Goal: Task Accomplishment & Management: Complete application form

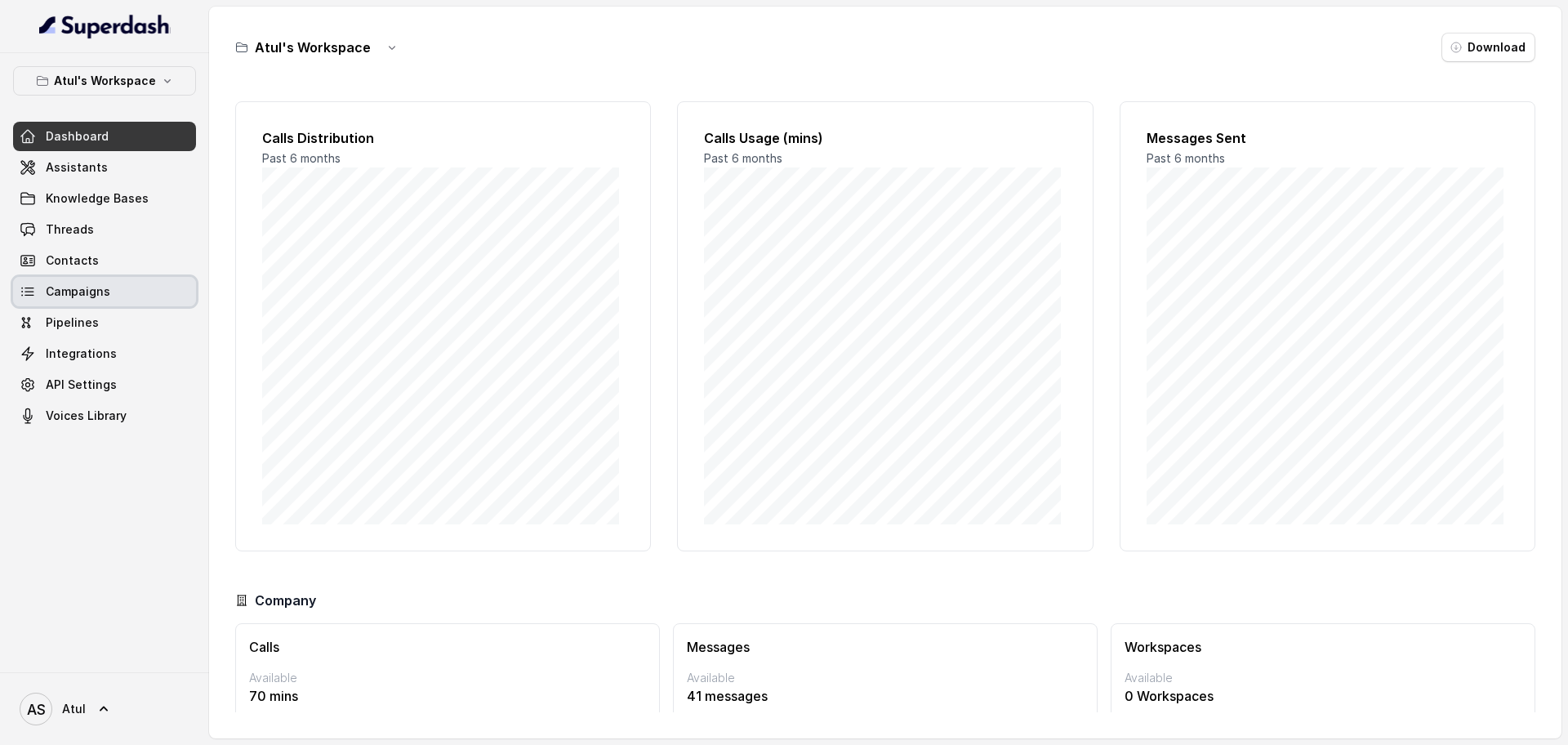
click at [98, 291] on span "Campaigns" at bounding box center [78, 292] width 65 height 16
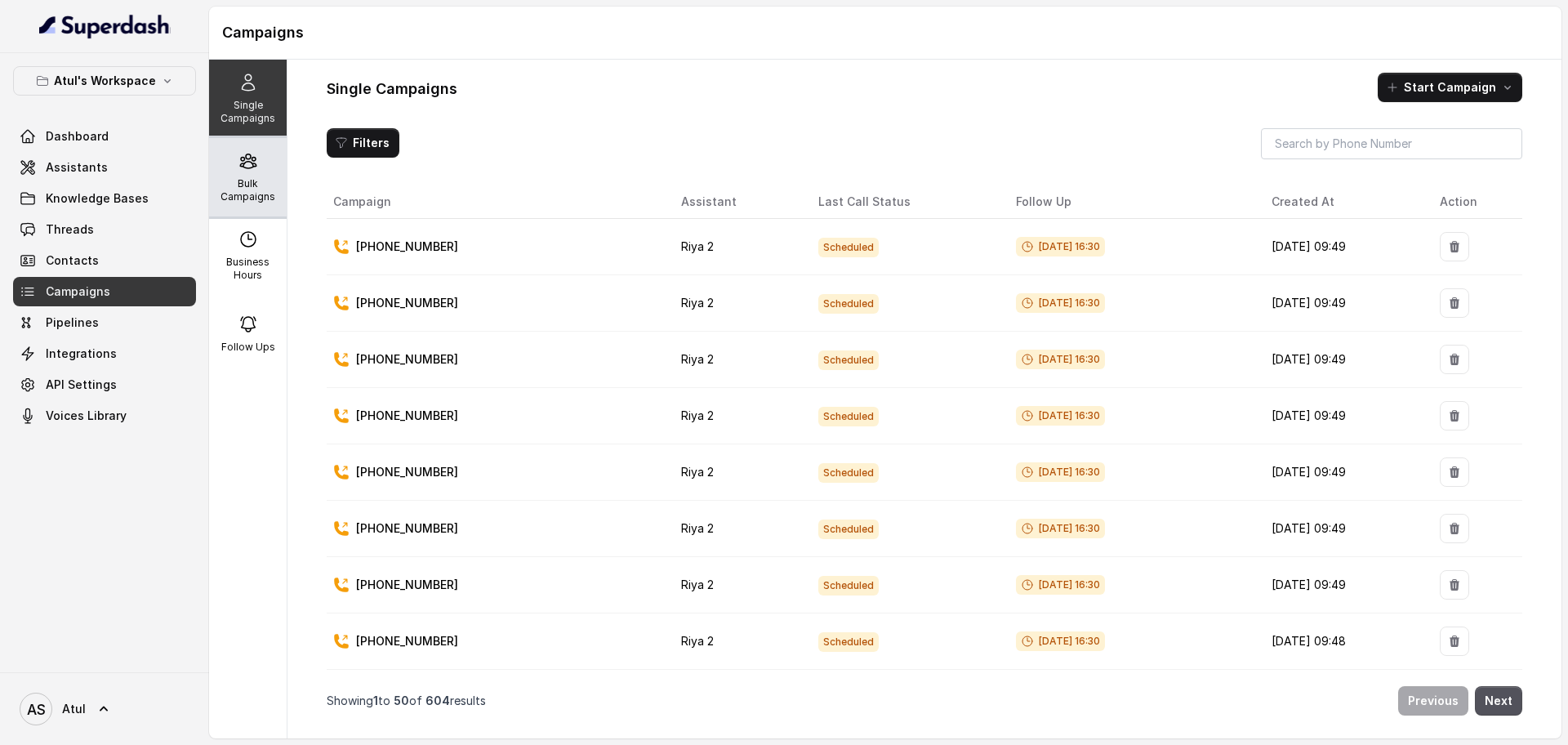
click at [244, 187] on p "Bulk Campaigns" at bounding box center [247, 190] width 65 height 26
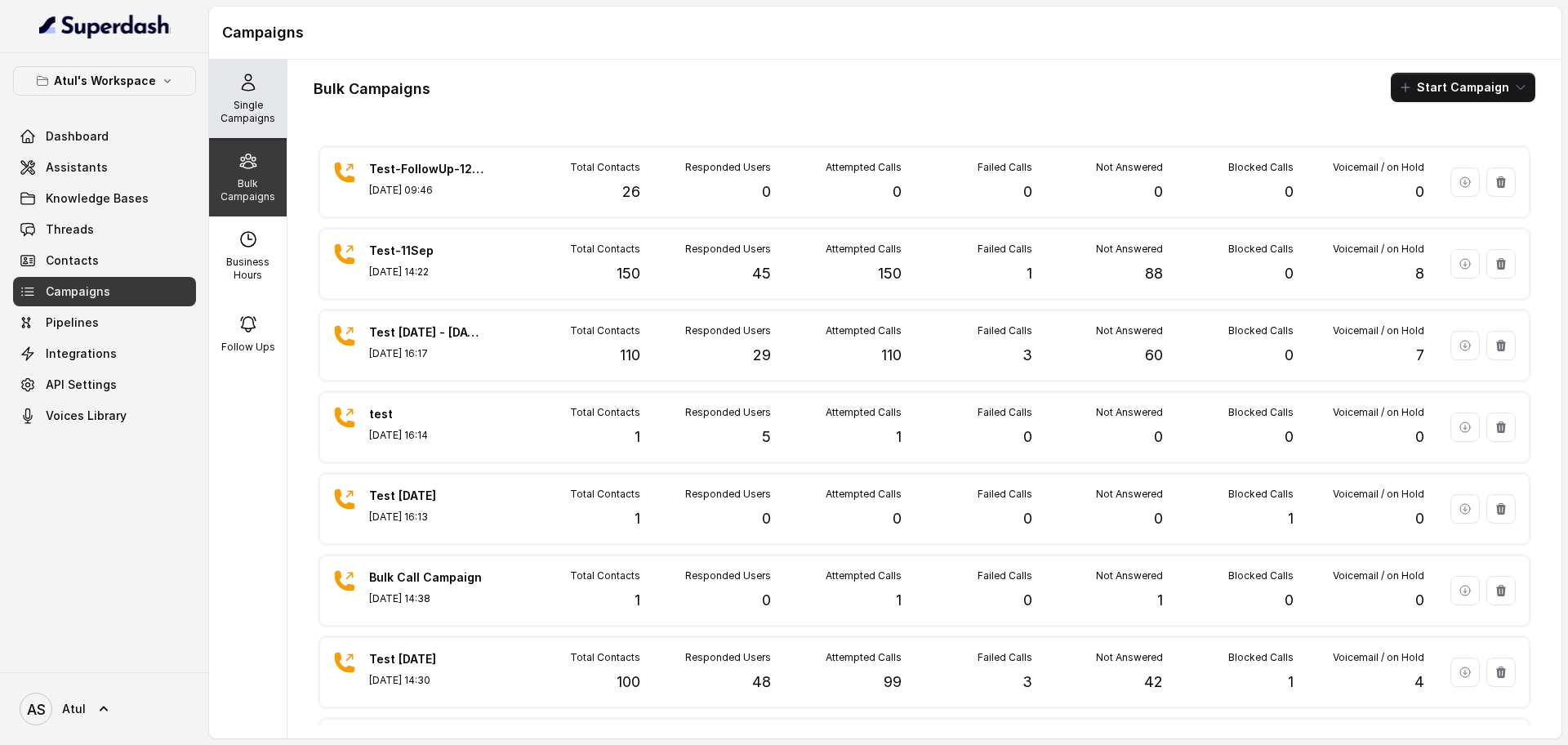
click at [249, 98] on p "Single Campaigns" at bounding box center [247, 111] width 65 height 26
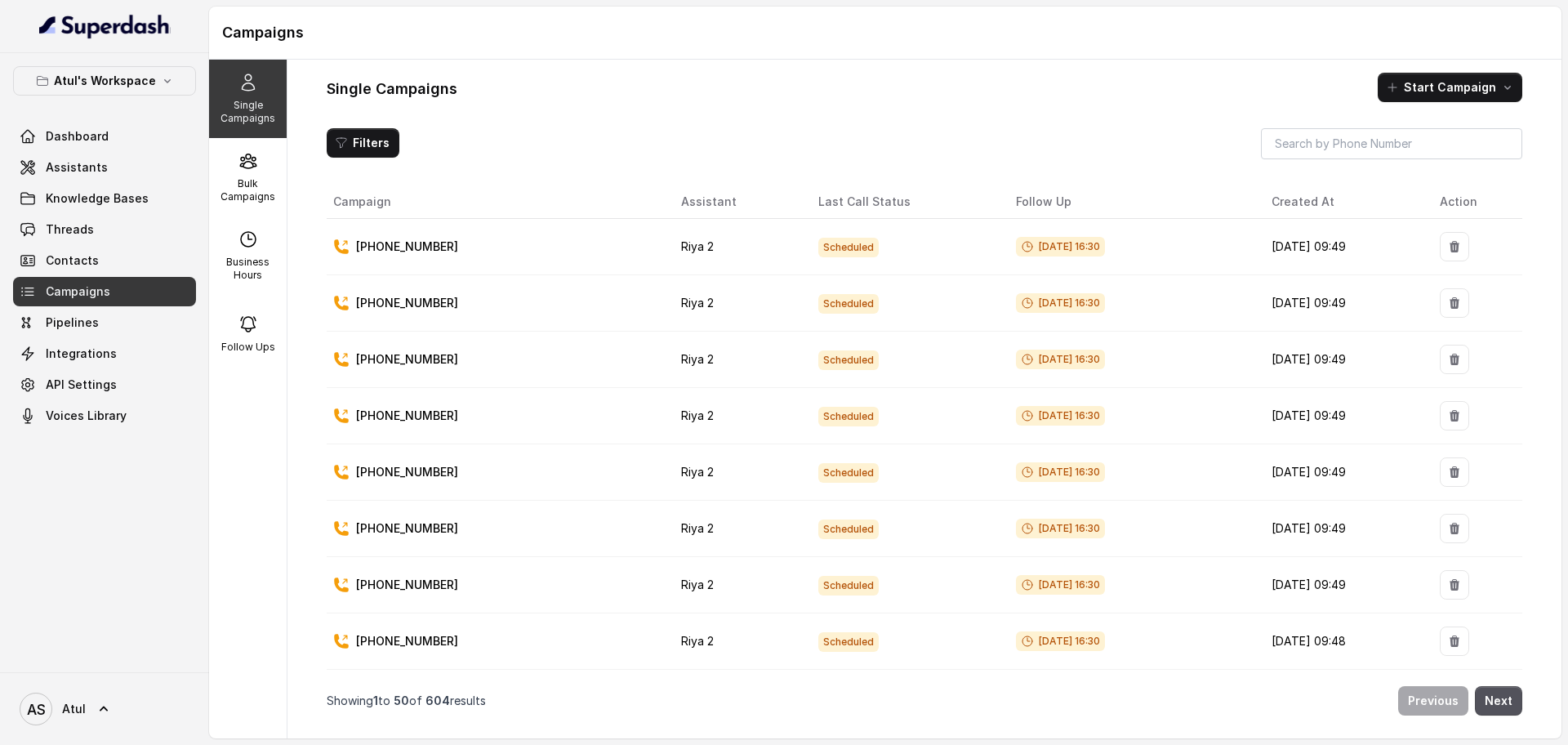
click at [1015, 250] on span "Sep 12, 2025, 16:30" at bounding box center [1060, 247] width 89 height 20
click at [260, 195] on p "Bulk Campaigns" at bounding box center [247, 190] width 65 height 26
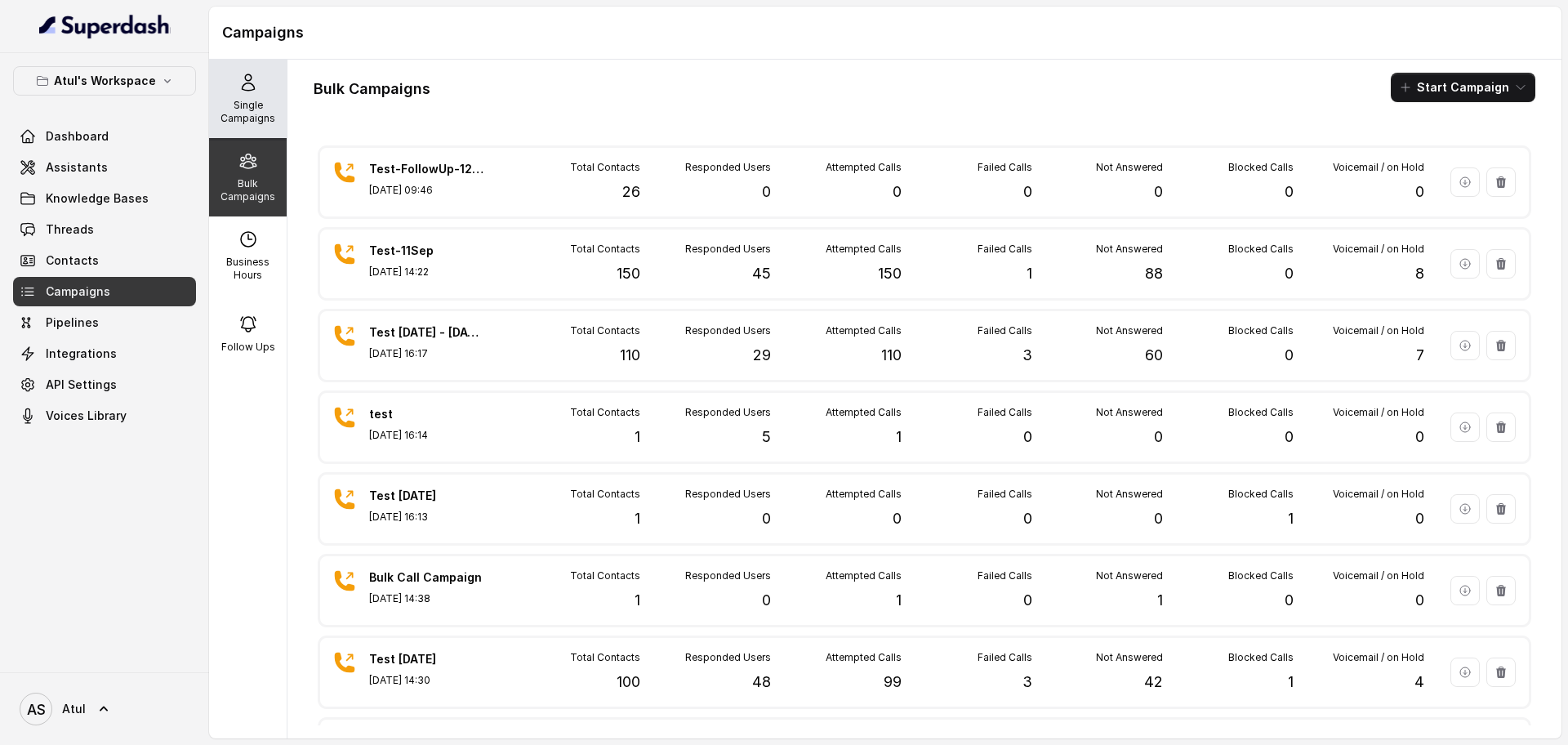
click at [245, 101] on p "Single Campaigns" at bounding box center [247, 111] width 65 height 26
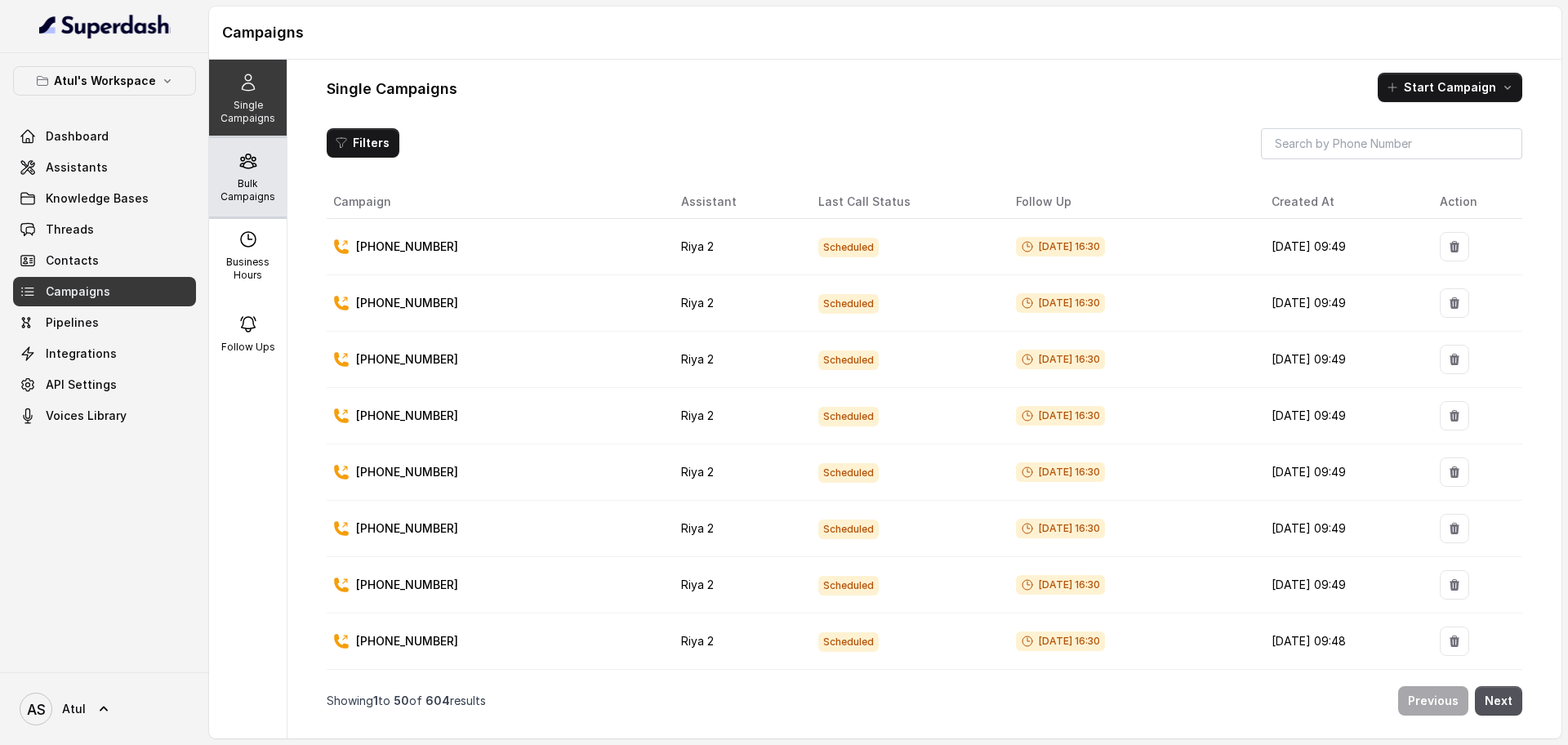
click at [227, 175] on div "Bulk Campaigns" at bounding box center [247, 177] width 77 height 78
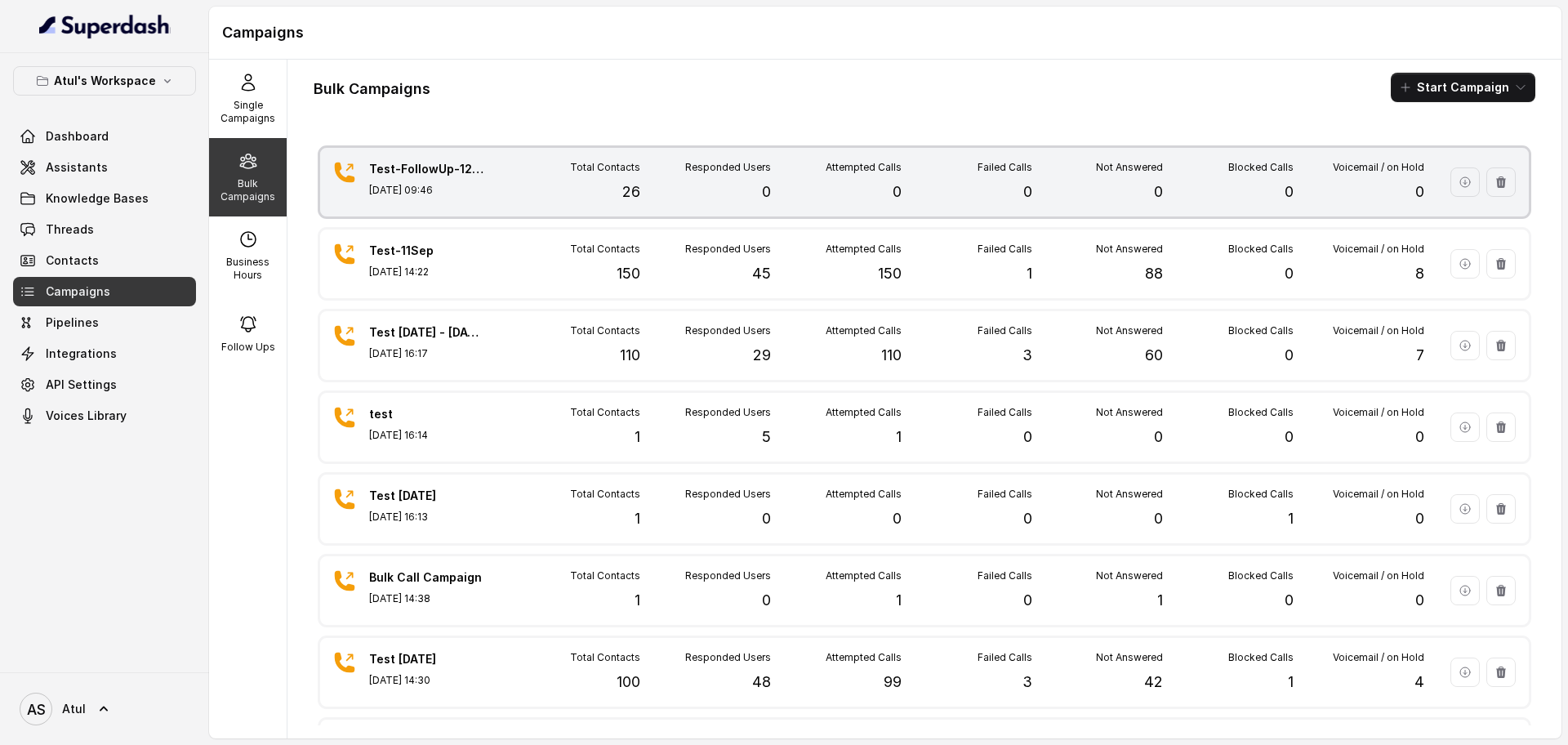
click at [913, 173] on div "Failed Calls 0" at bounding box center [967, 182] width 130 height 43
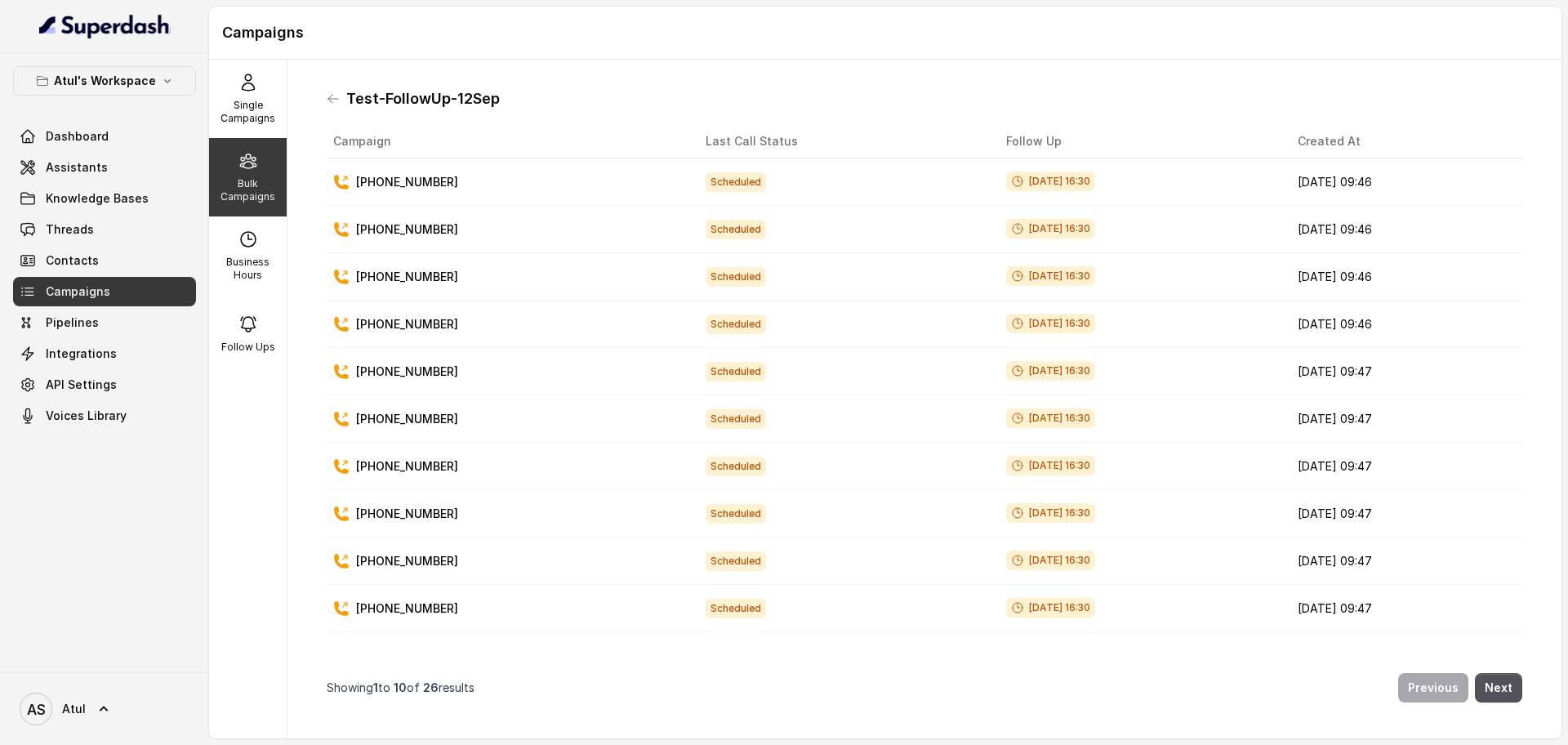
click at [1334, 177] on td "Sep 12, 2025, 09:46" at bounding box center [1403, 182] width 238 height 47
click at [541, 200] on td "[PHONE_NUMBER]" at bounding box center [509, 182] width 366 height 47
click at [249, 98] on div "Single Campaigns" at bounding box center [247, 98] width 77 height 78
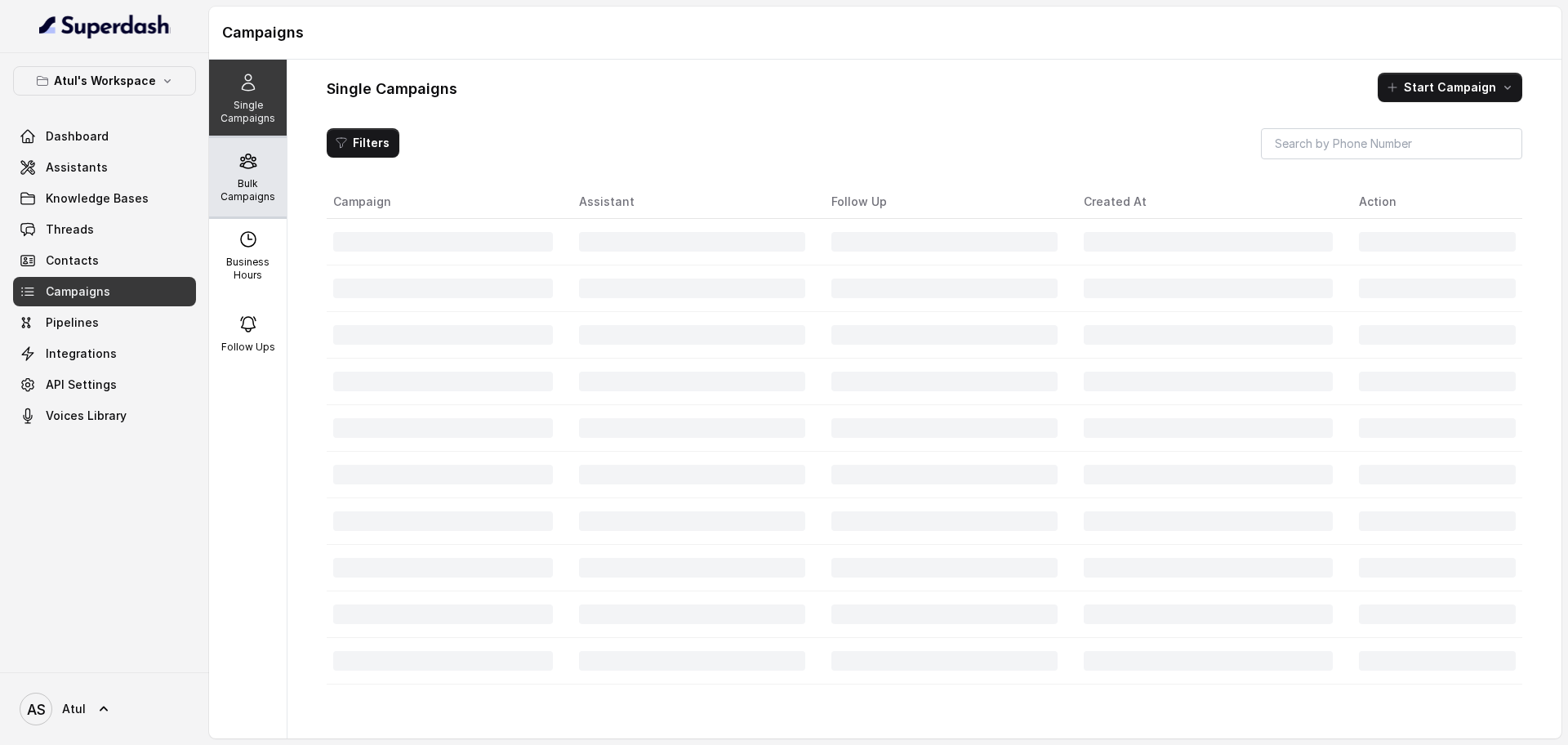
click at [239, 170] on div "Bulk Campaigns" at bounding box center [247, 177] width 77 height 78
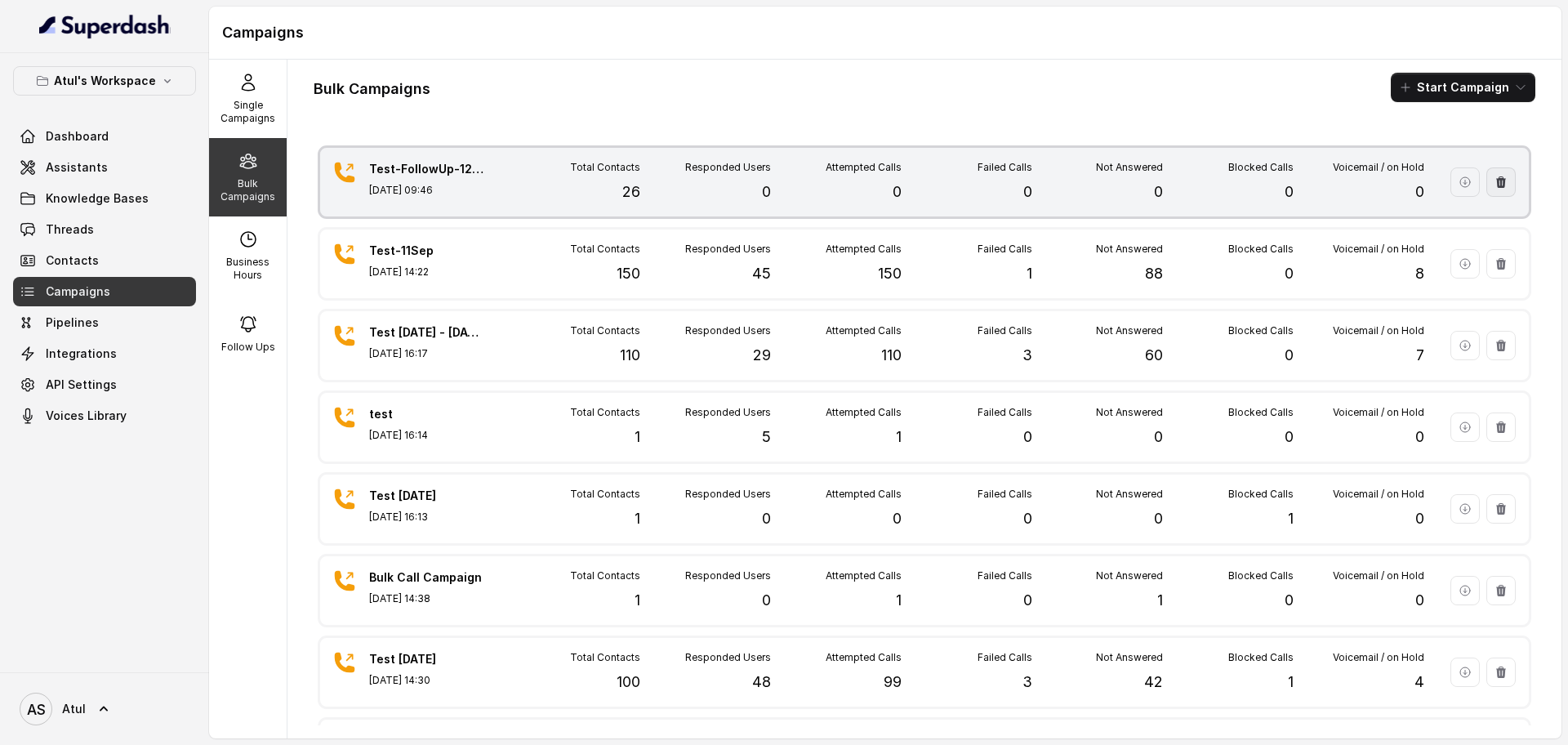
click at [1486, 187] on button "button" at bounding box center [1501, 182] width 29 height 29
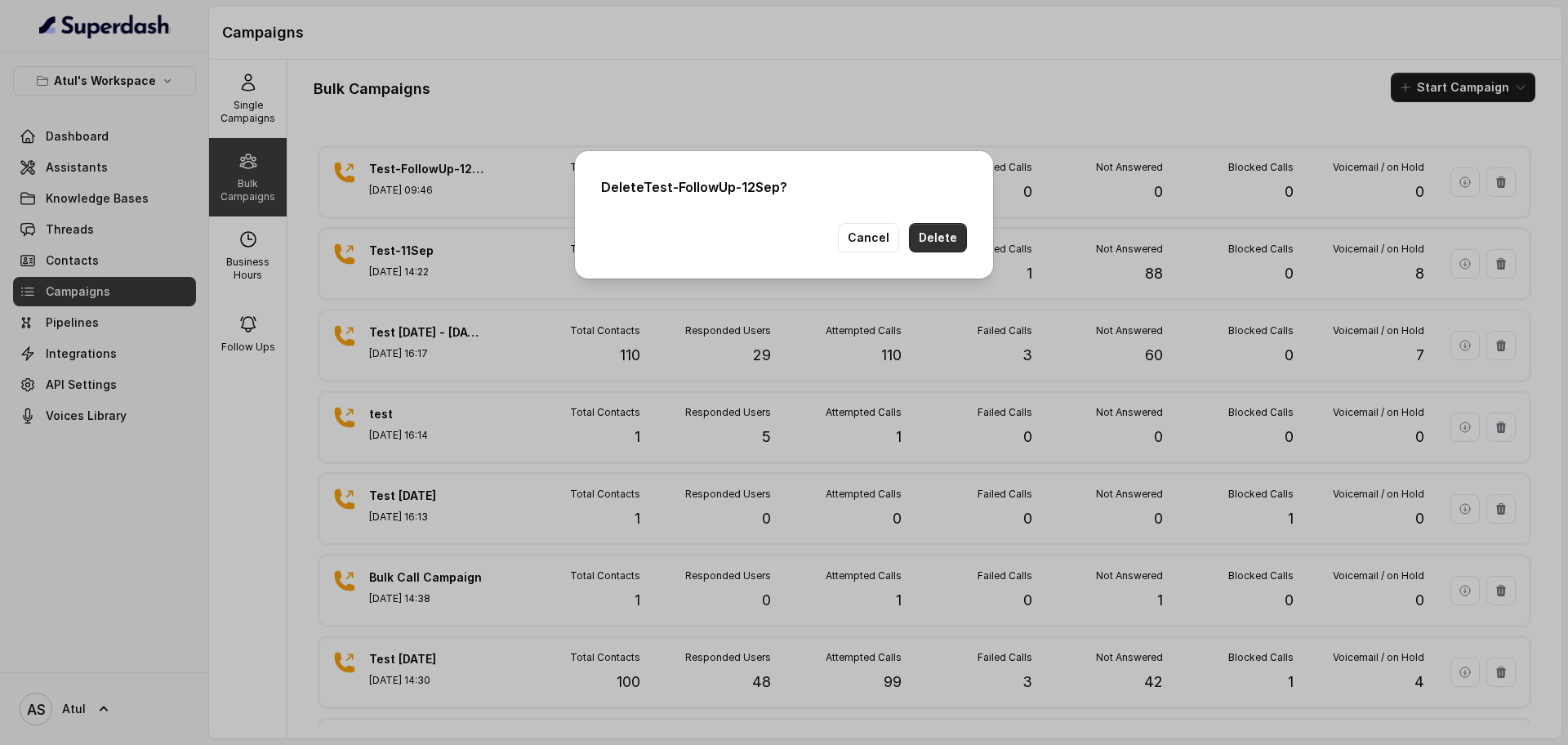
click at [944, 235] on button "Delete" at bounding box center [937, 237] width 58 height 29
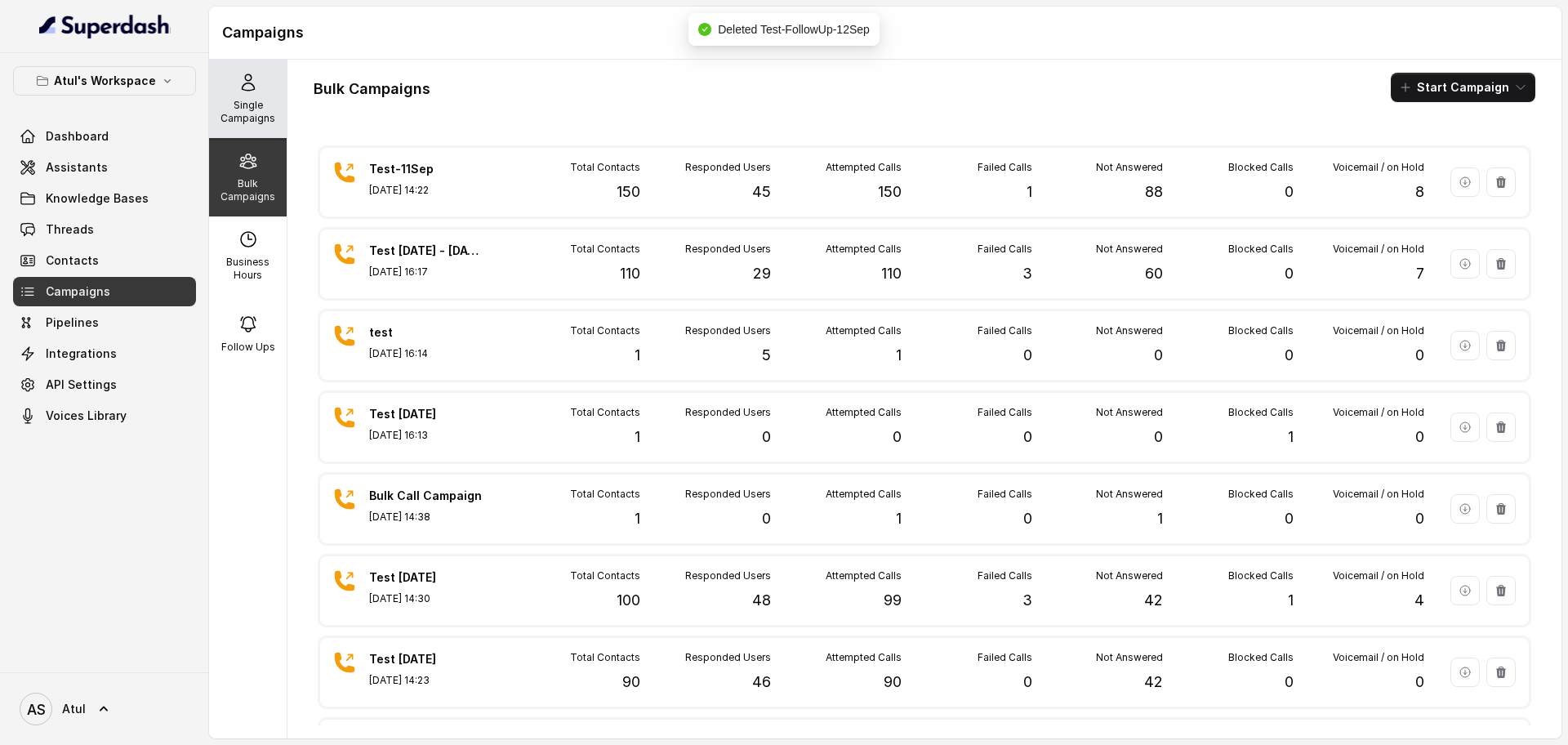
click at [229, 111] on p "Single Campaigns" at bounding box center [247, 111] width 65 height 26
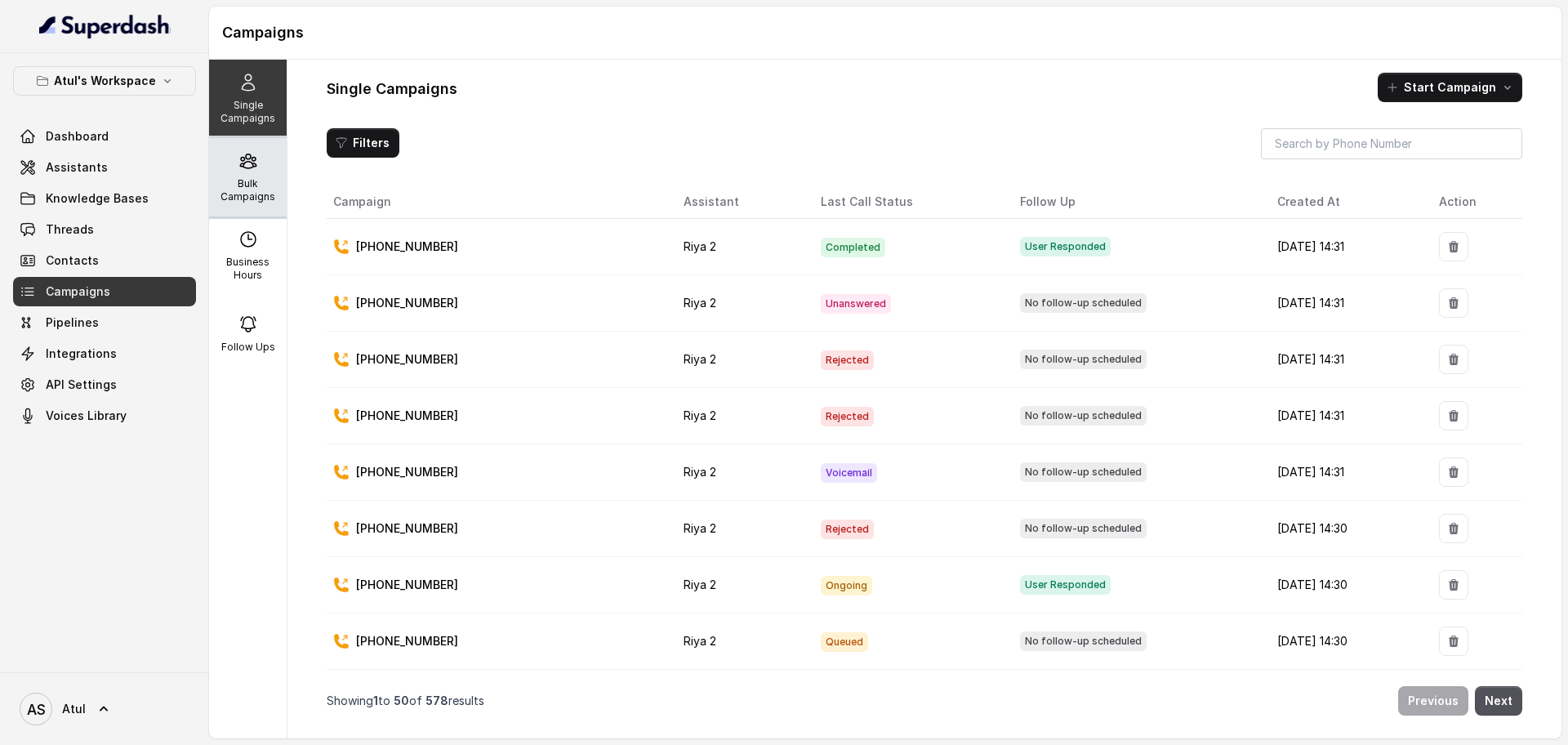
click at [242, 185] on p "Bulk Campaigns" at bounding box center [247, 190] width 65 height 26
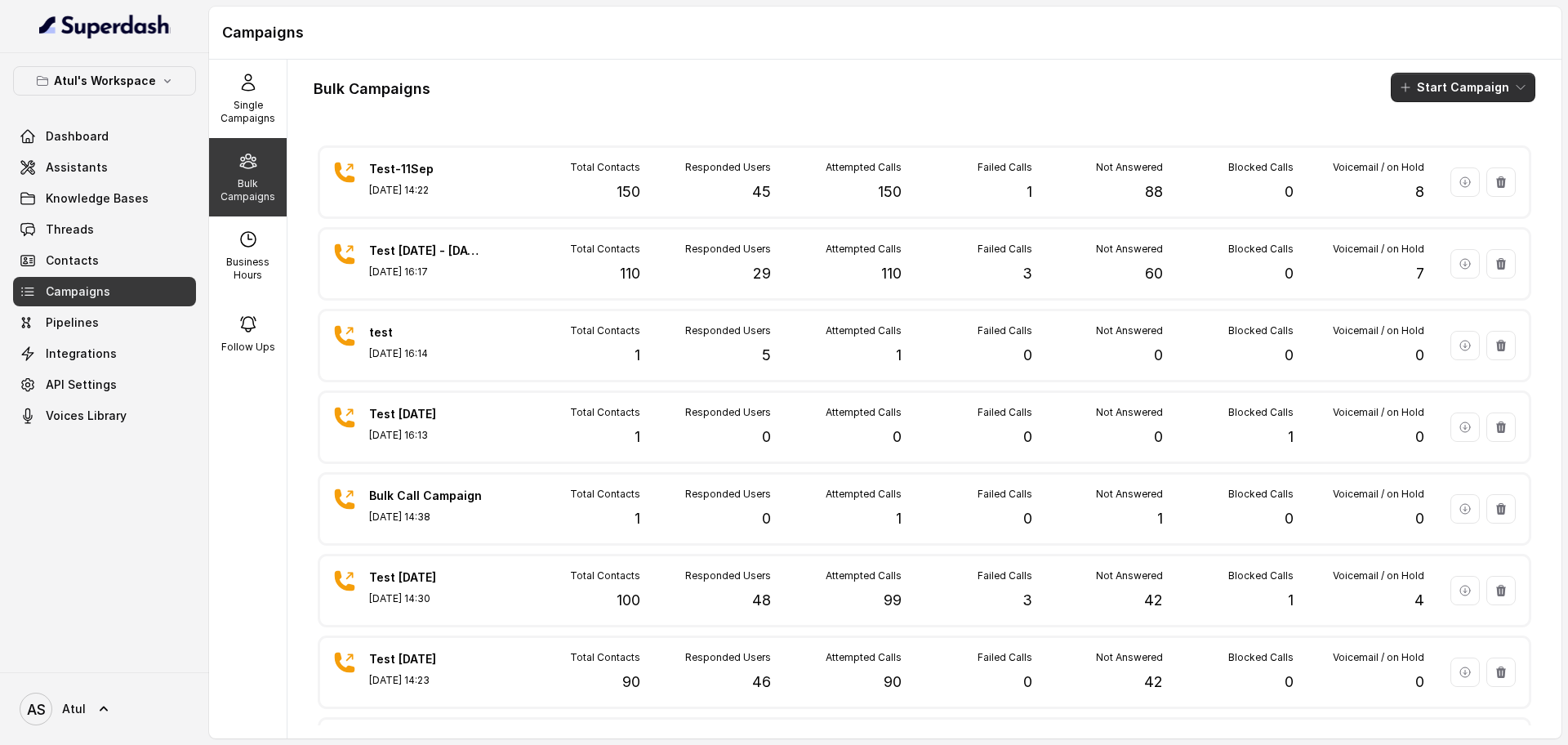
click at [1438, 85] on button "Start Campaign" at bounding box center [1462, 87] width 145 height 29
click at [1397, 149] on icon "button" at bounding box center [1393, 151] width 16 height 16
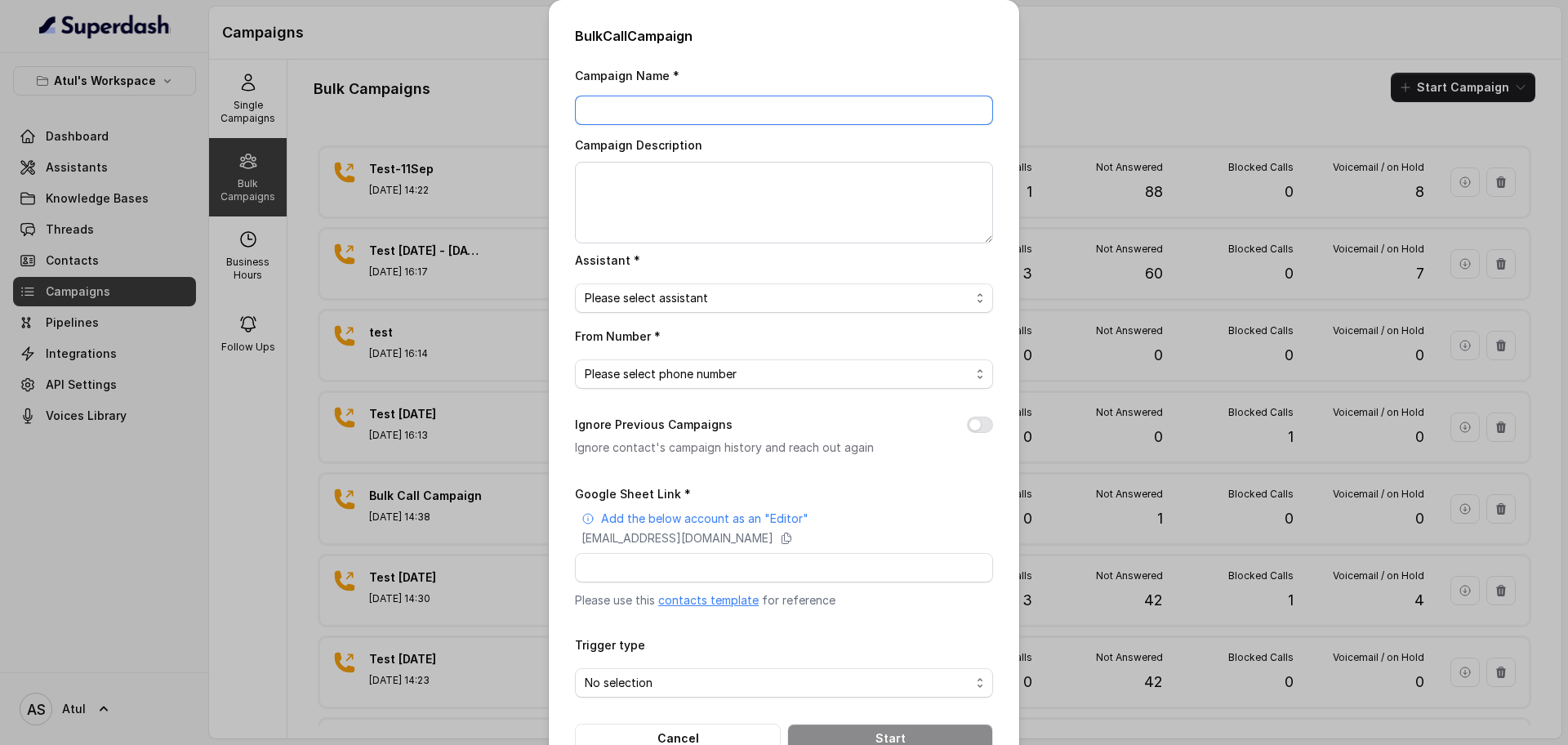
click at [696, 98] on input "Campaign Name *" at bounding box center [783, 110] width 418 height 29
click at [747, 201] on textarea "Campaign Description" at bounding box center [783, 202] width 418 height 82
drag, startPoint x: 651, startPoint y: 105, endPoint x: 429, endPoint y: 112, distance: 222.1
click at [429, 112] on div "Bulk Call Campaign Campaign Name * Test Calls Campaign Description Assistant * …" at bounding box center [784, 372] width 1568 height 745
type input "Call [DATE]"
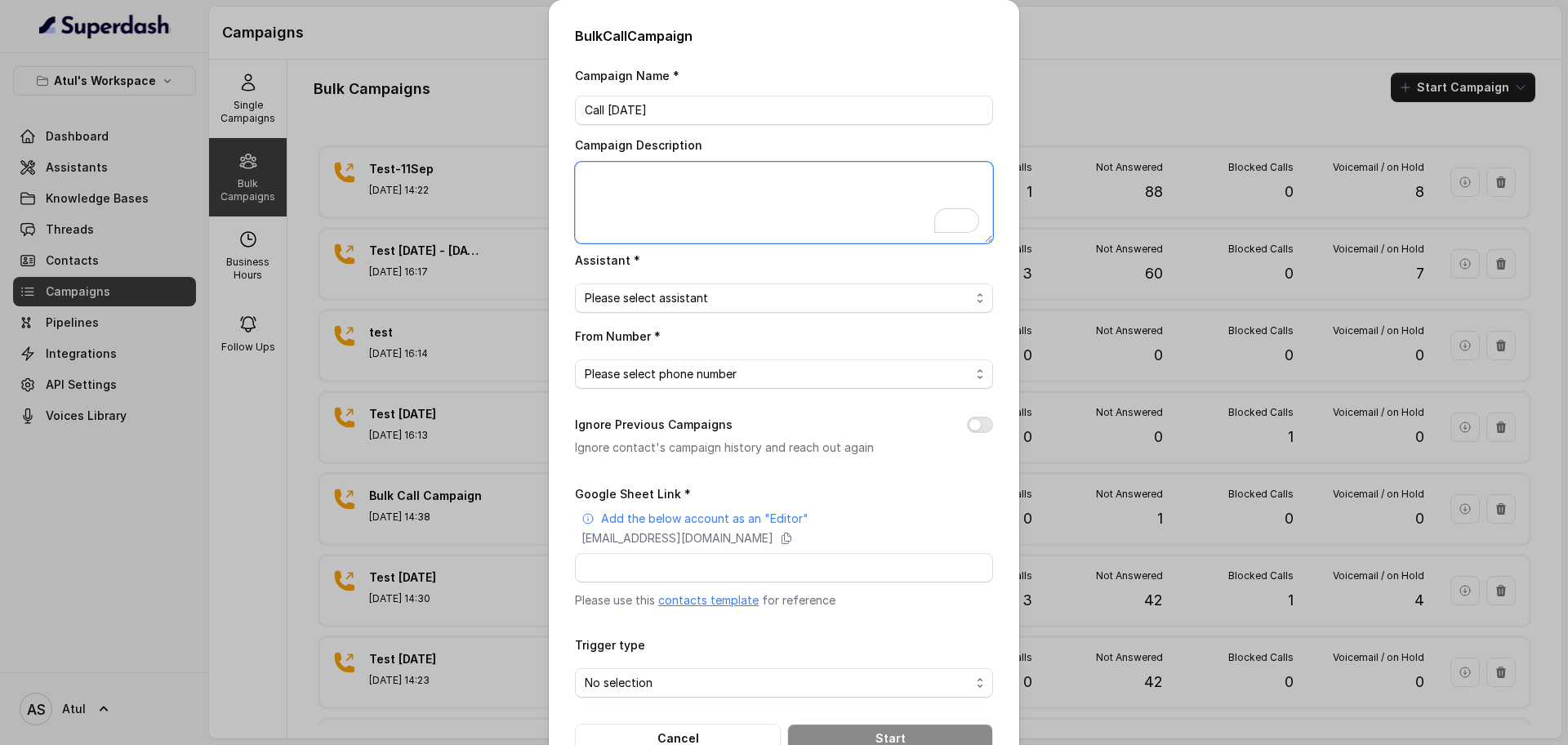
click at [754, 188] on textarea "Campaign Description" at bounding box center [783, 202] width 418 height 82
click at [700, 180] on textarea "Campaign Description" at bounding box center [783, 202] width 418 height 82
type textarea "Test"
click at [725, 302] on span "Please select assistant" at bounding box center [777, 298] width 386 height 20
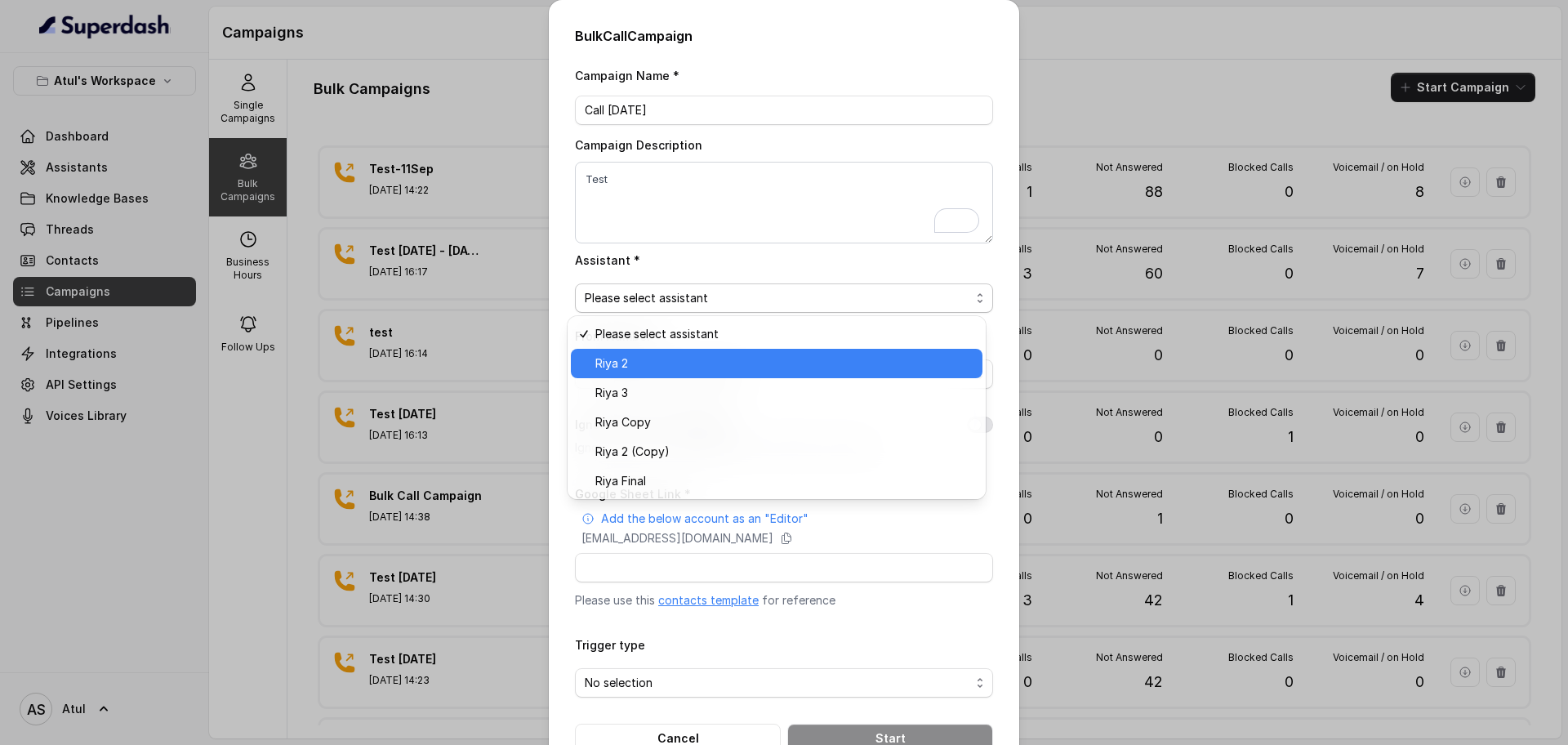
click at [696, 365] on span "Riya 2" at bounding box center [783, 364] width 377 height 20
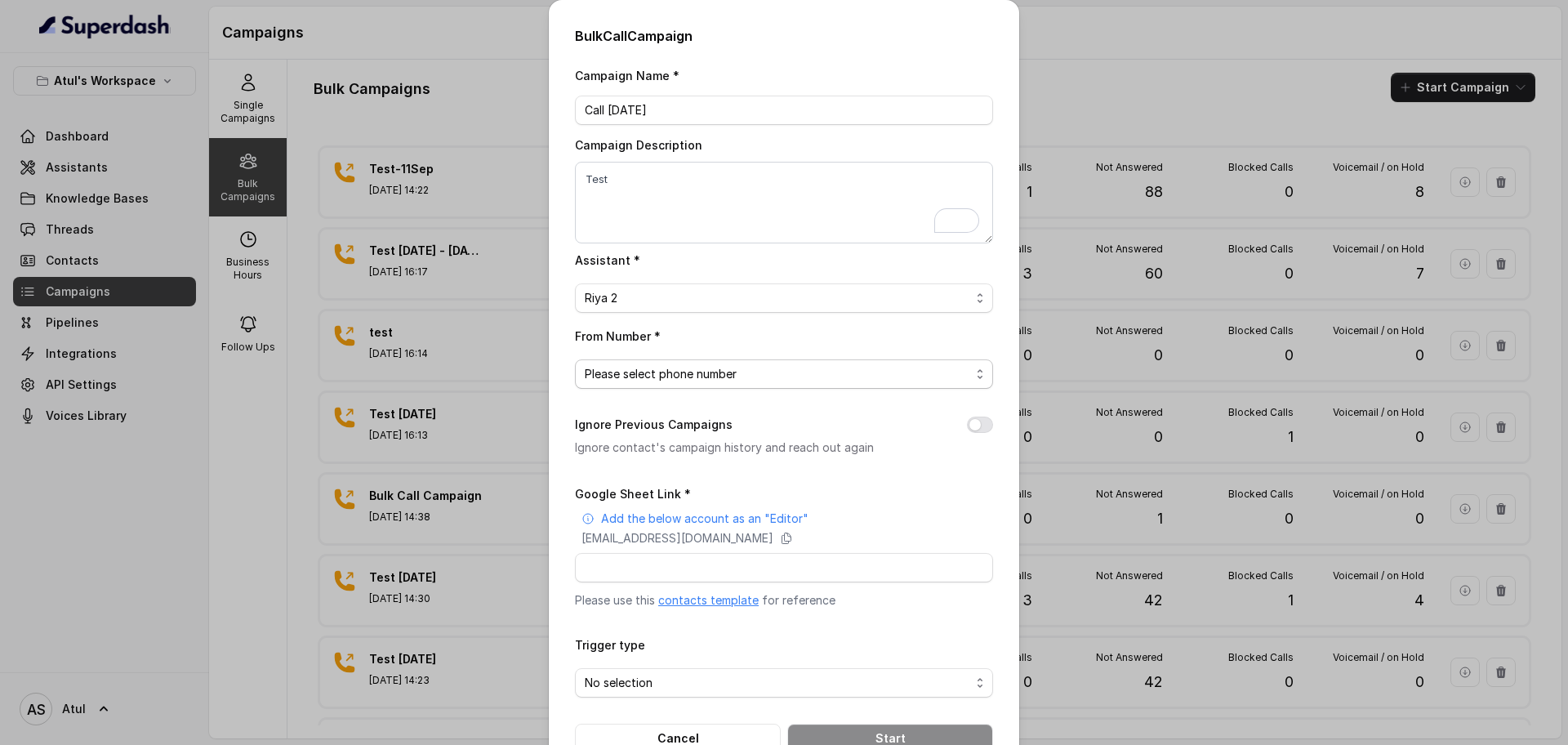
click at [764, 375] on span "Please select phone number" at bounding box center [777, 374] width 386 height 20
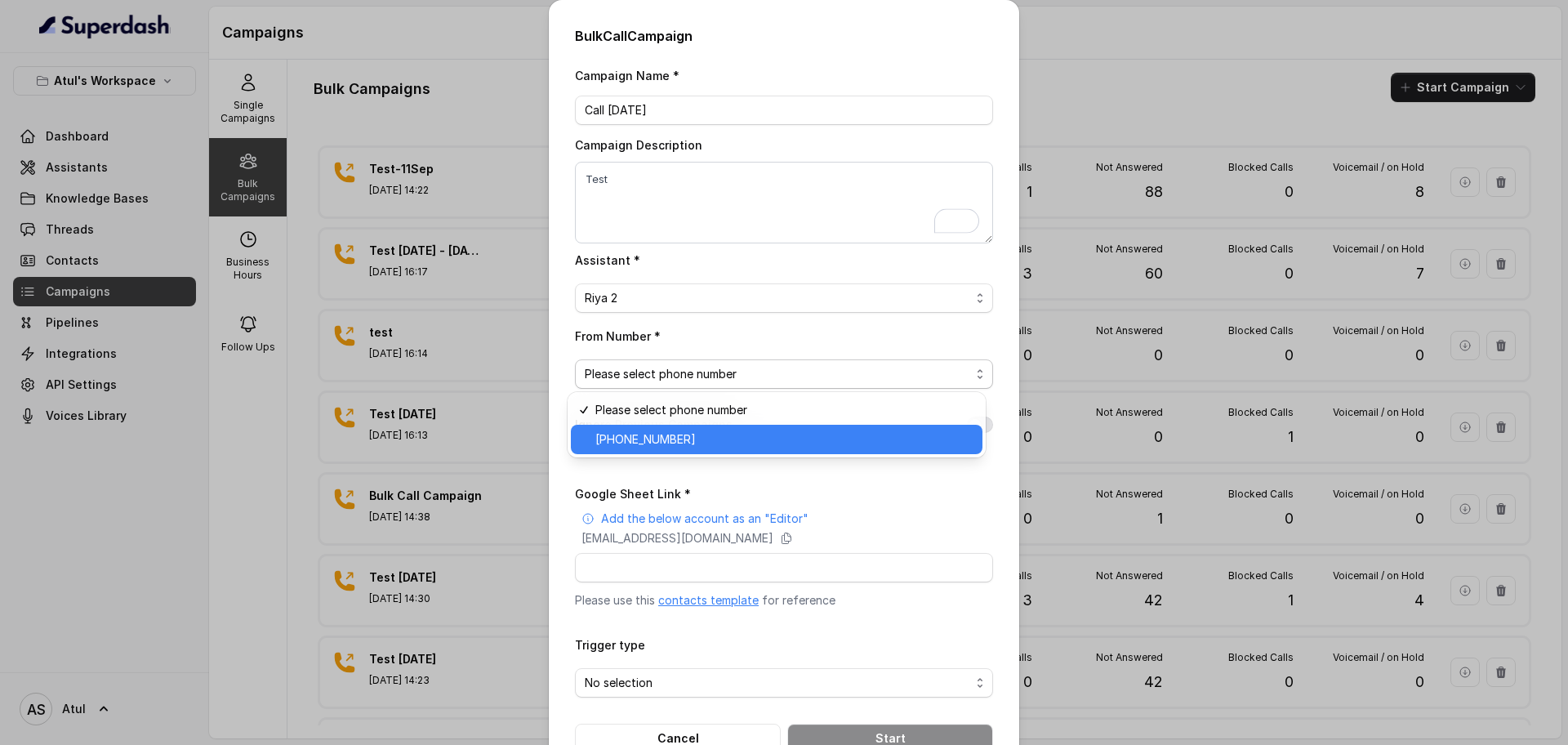
click at [732, 441] on span "+918035743334" at bounding box center [783, 439] width 377 height 20
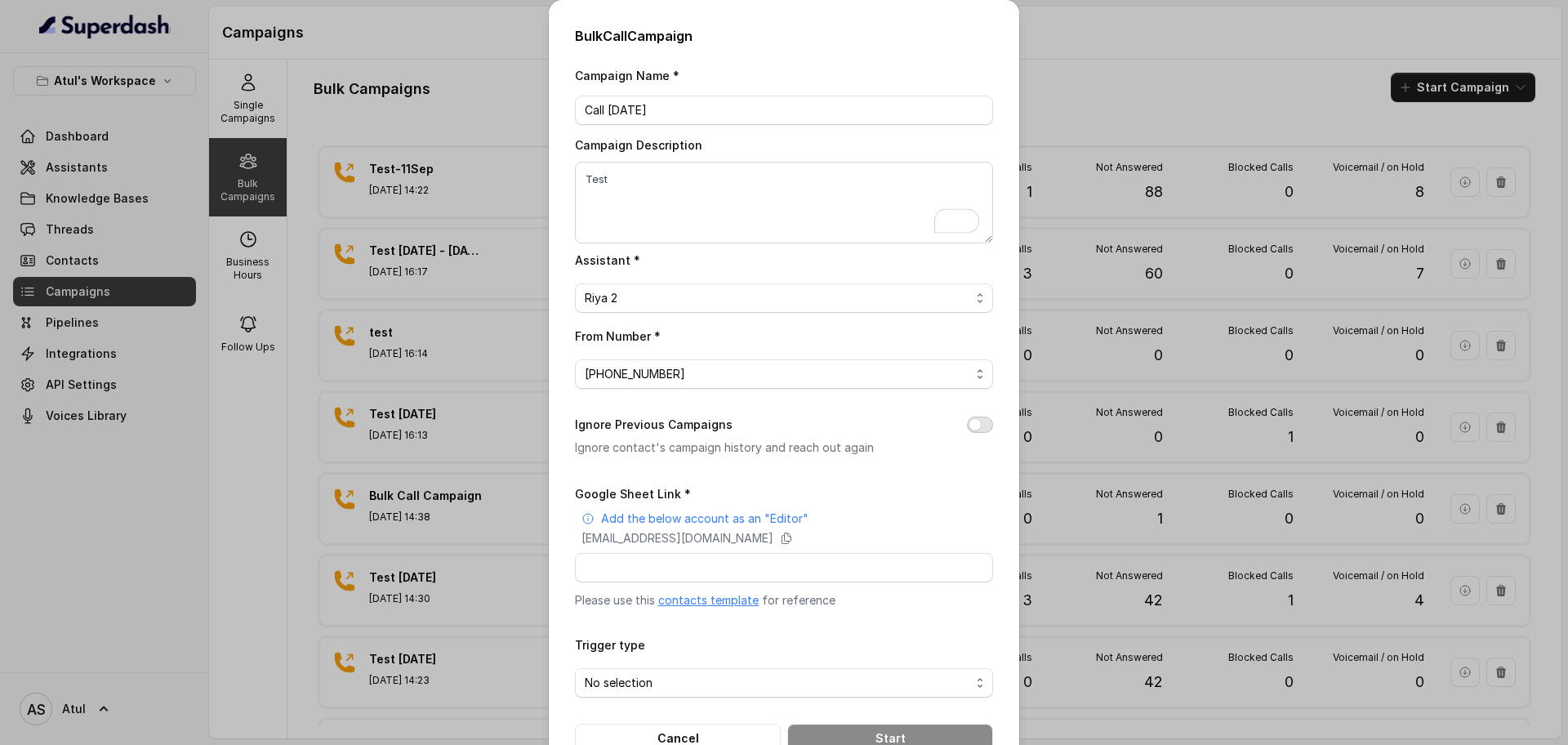
click at [973, 427] on button "Ignore Previous Campaigns" at bounding box center [979, 425] width 26 height 16
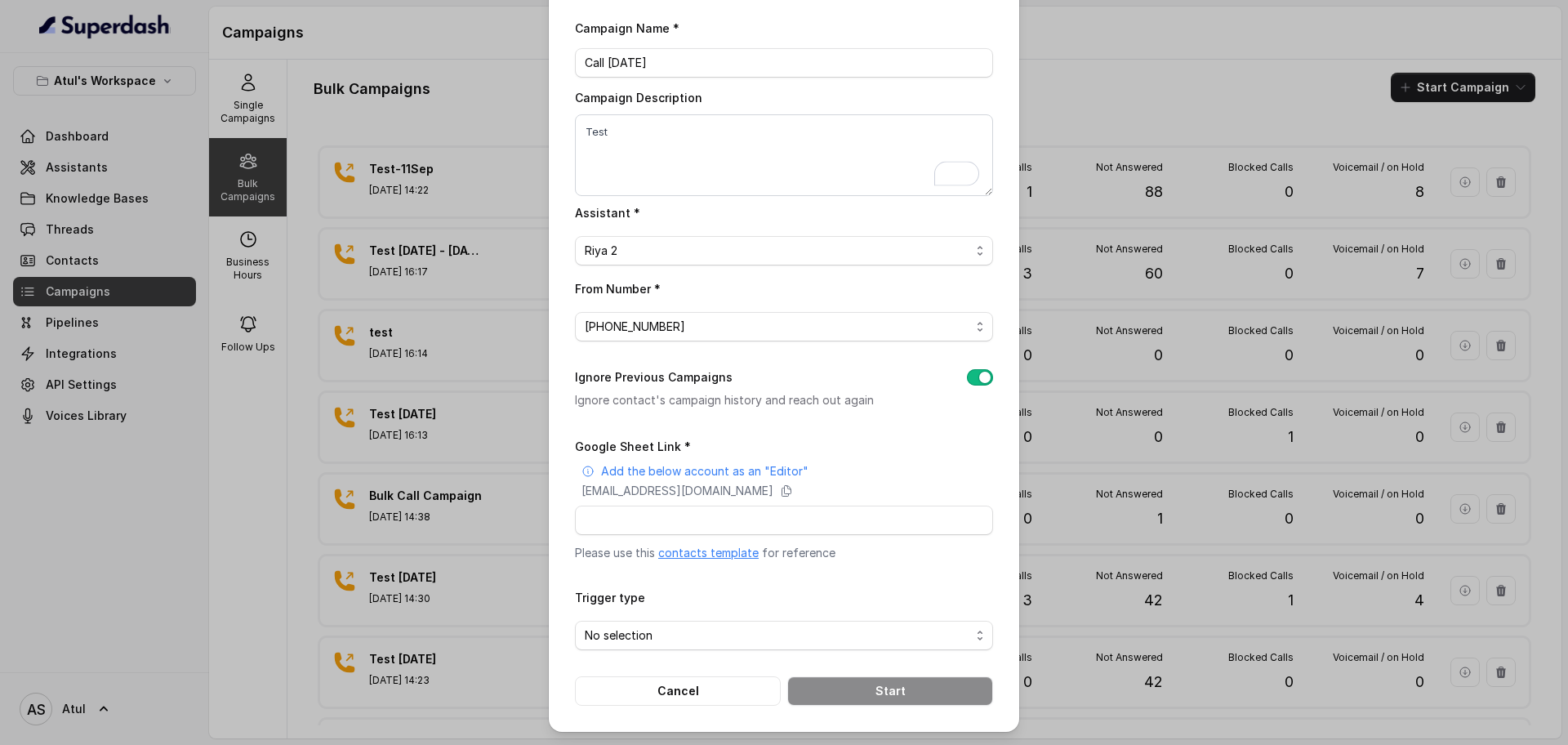
scroll to position [47, 0]
click at [727, 529] on input "Google Sheet Link *" at bounding box center [783, 520] width 418 height 29
paste input "https://docs.google.com/spreadsheets/d/1C9Igj6qZaFnsnWV1J7-6Q5qRUdWI4ake0Q2E5uY…"
type input "https://docs.google.com/spreadsheets/d/1C9Igj6qZaFnsnWV1J7-6Q5qRUdWI4ake0Q2E5uY…"
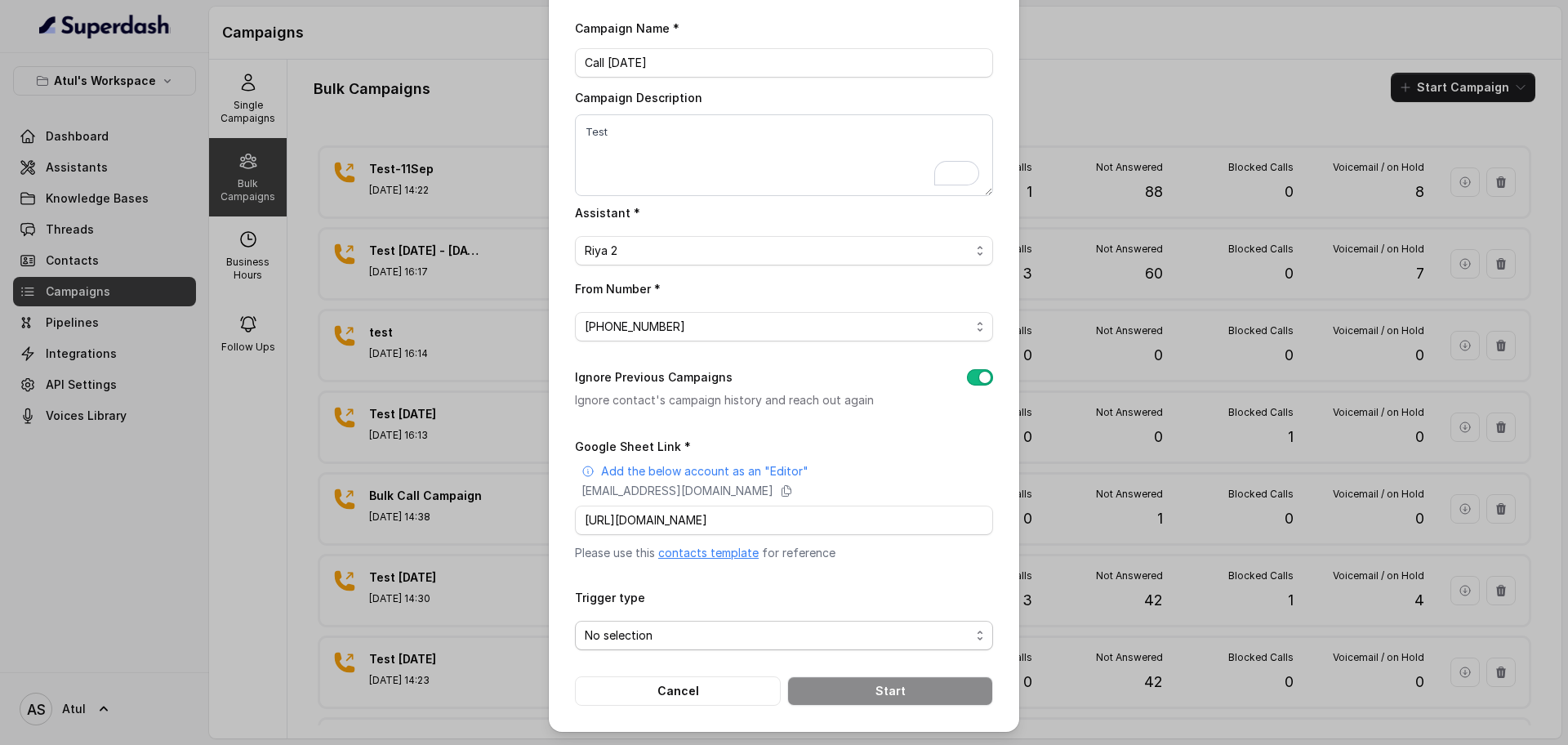
scroll to position [0, 0]
click at [699, 626] on span "No selection" at bounding box center [777, 635] width 386 height 20
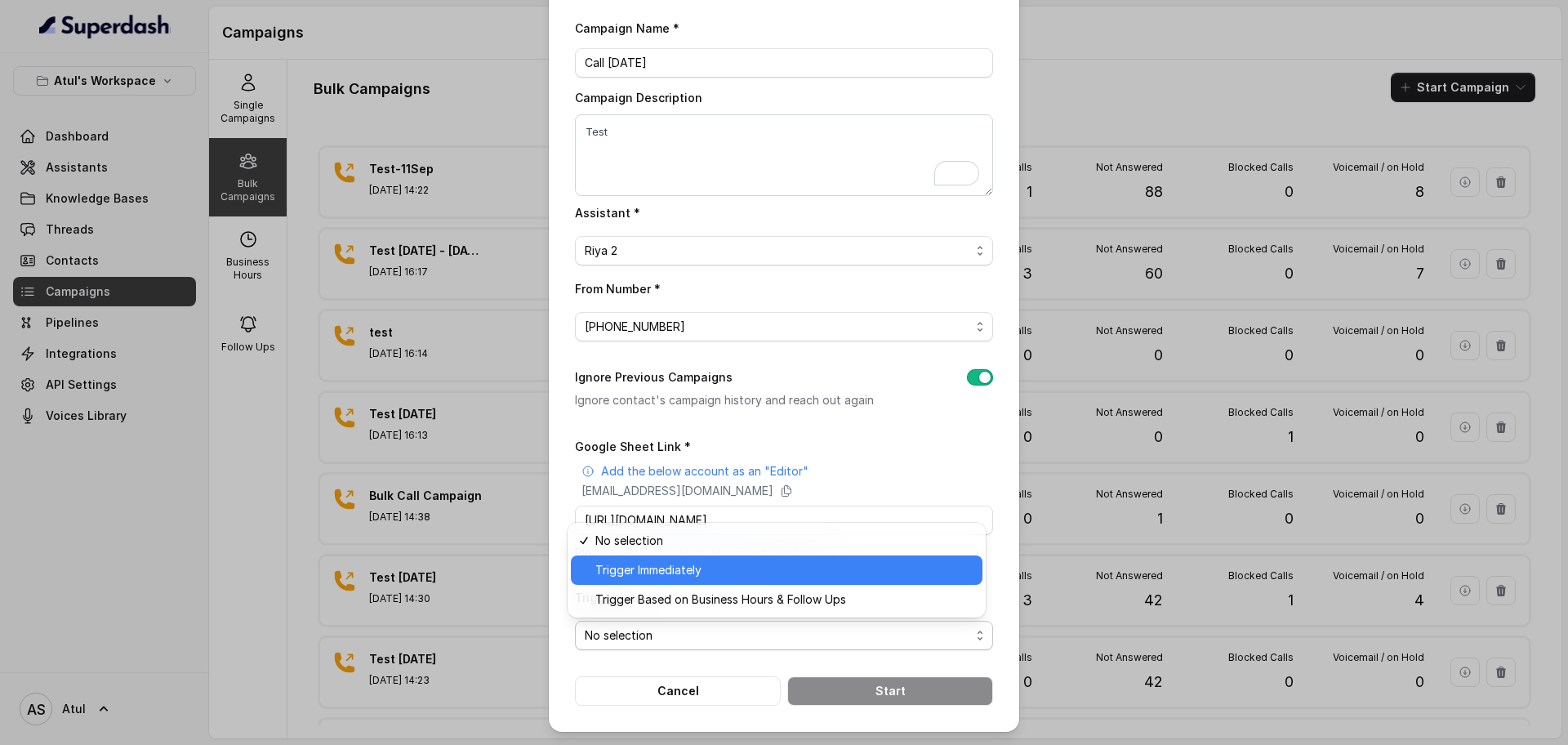
click at [693, 580] on div "Trigger Immediately" at bounding box center [777, 569] width 412 height 29
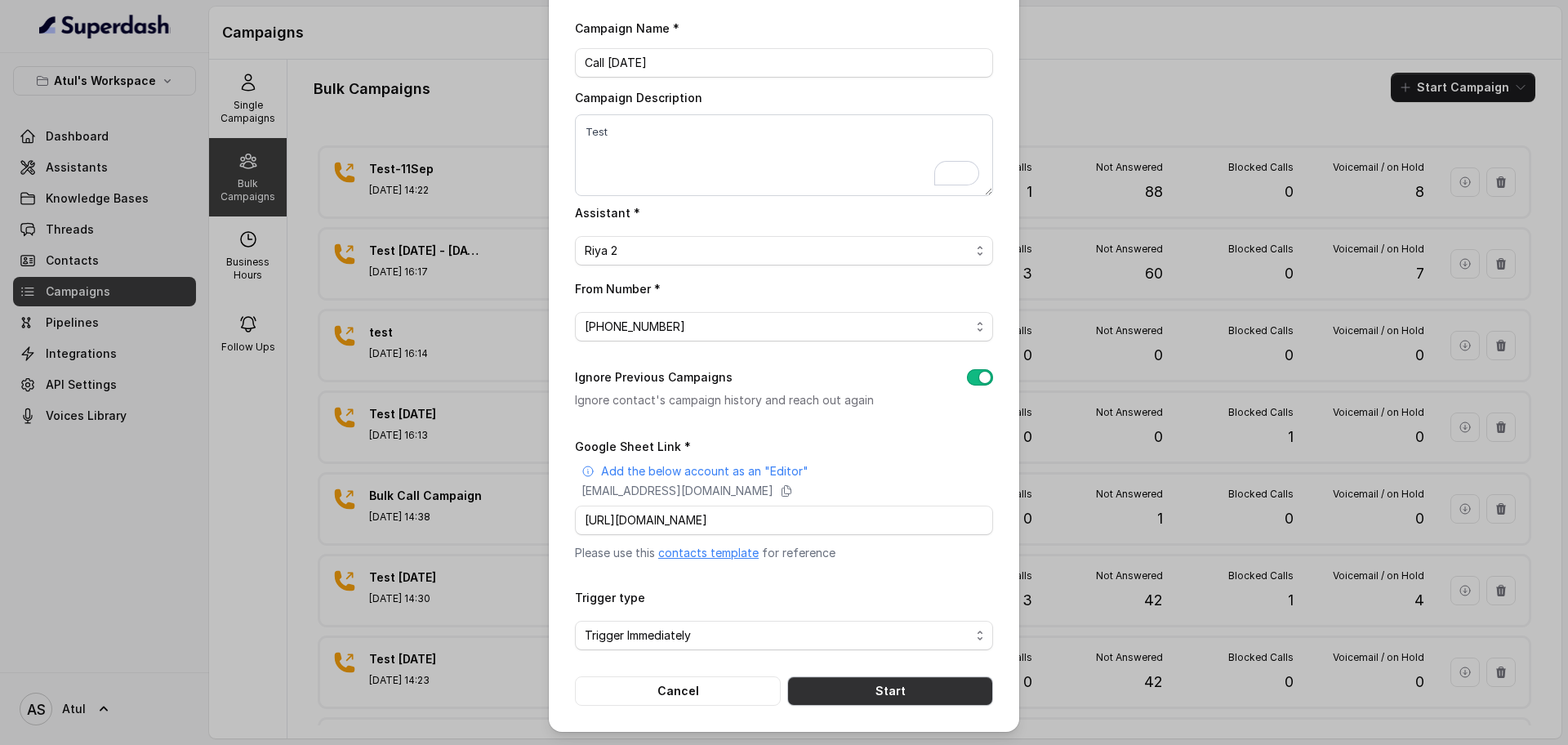
click at [860, 688] on button "Start" at bounding box center [890, 690] width 206 height 29
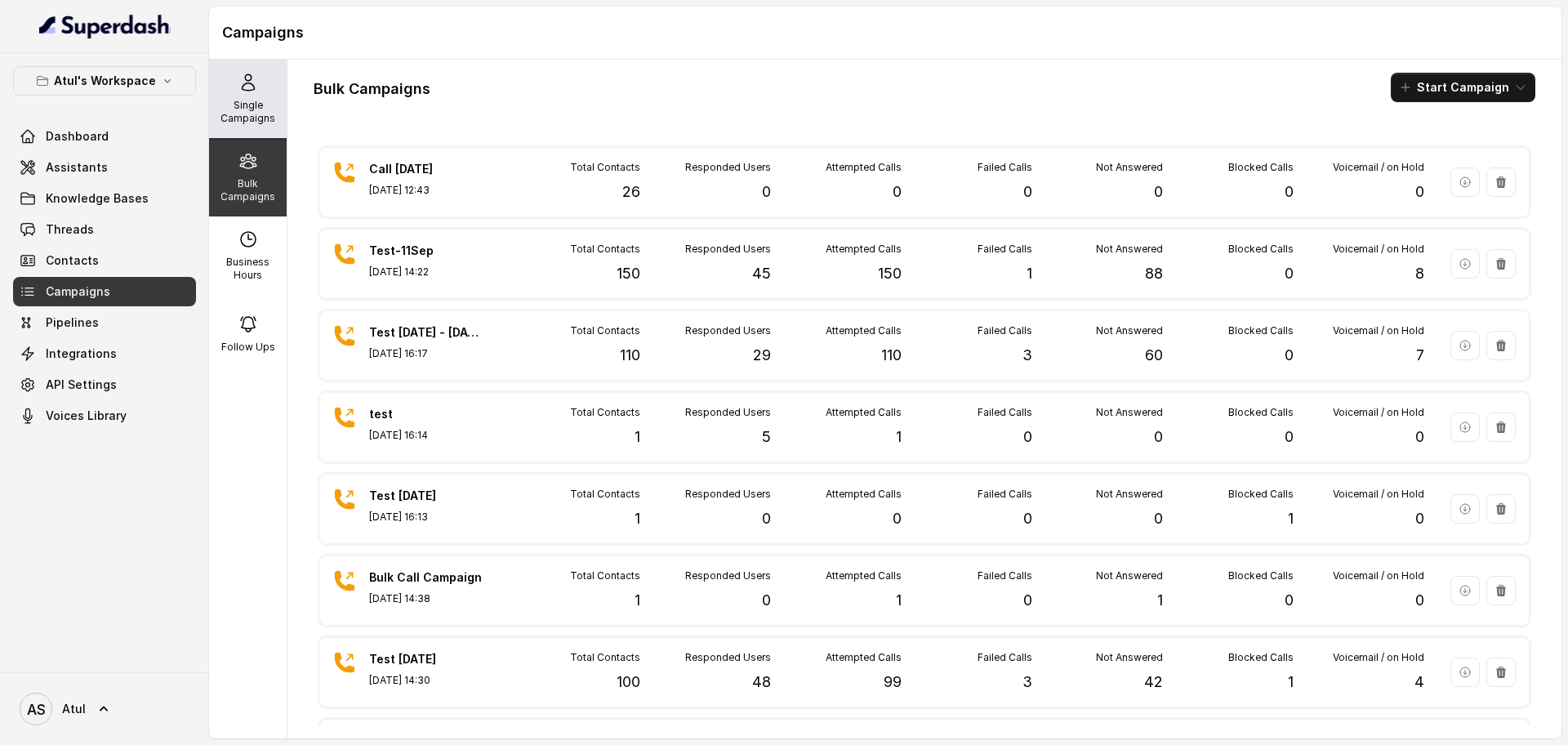
click at [249, 108] on p "Single Campaigns" at bounding box center [247, 111] width 65 height 26
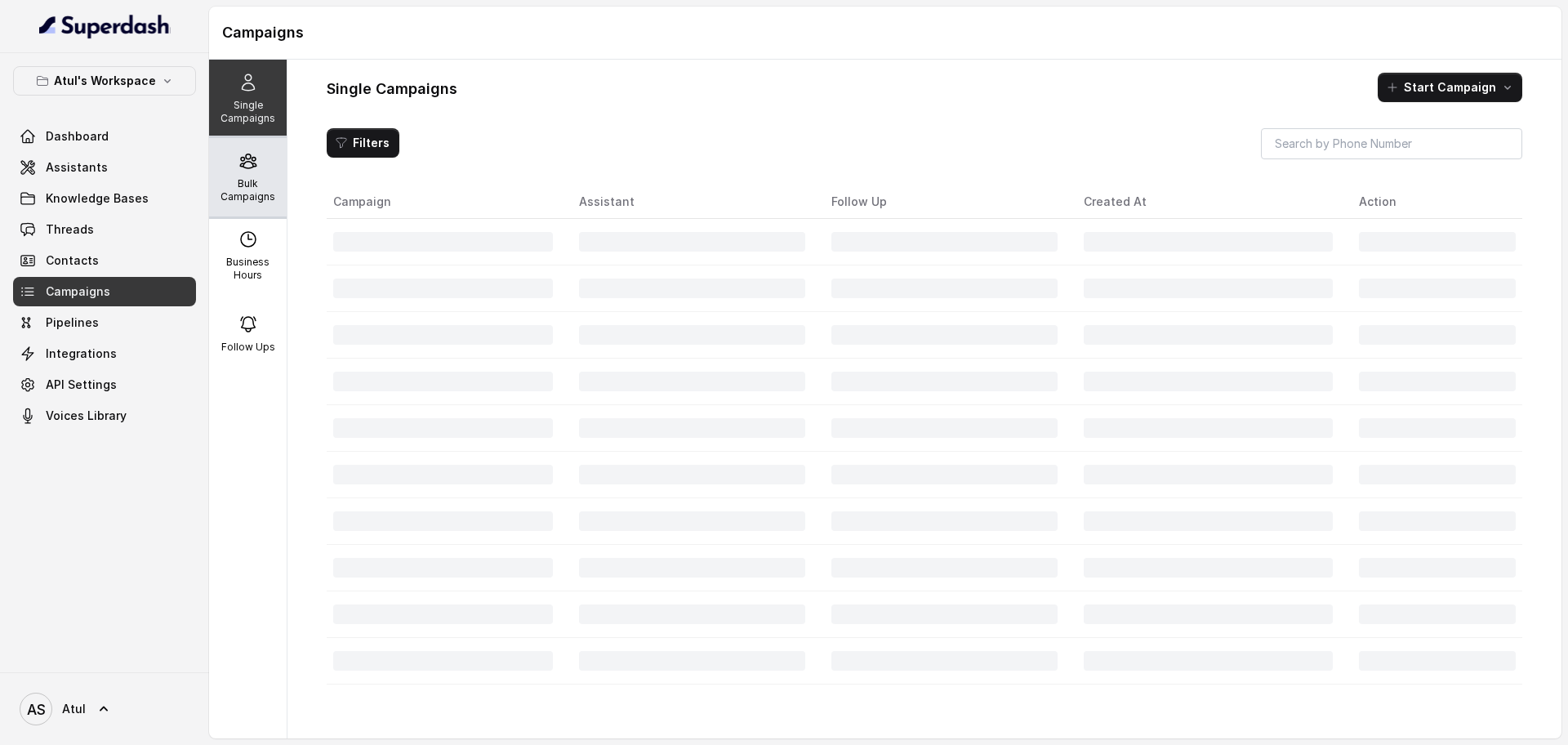
click at [245, 176] on div "Bulk Campaigns" at bounding box center [247, 177] width 77 height 78
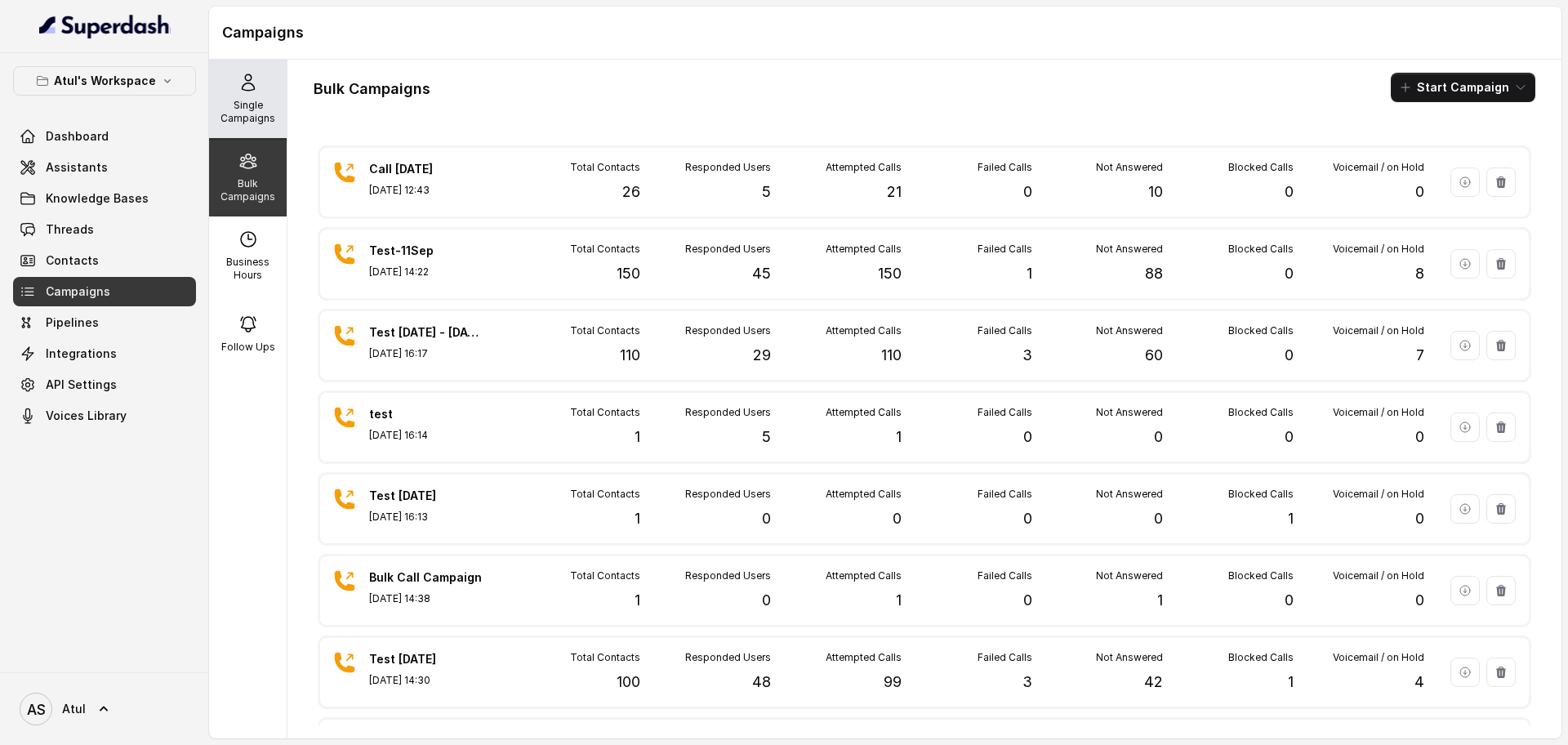
click at [243, 106] on p "Single Campaigns" at bounding box center [247, 111] width 65 height 26
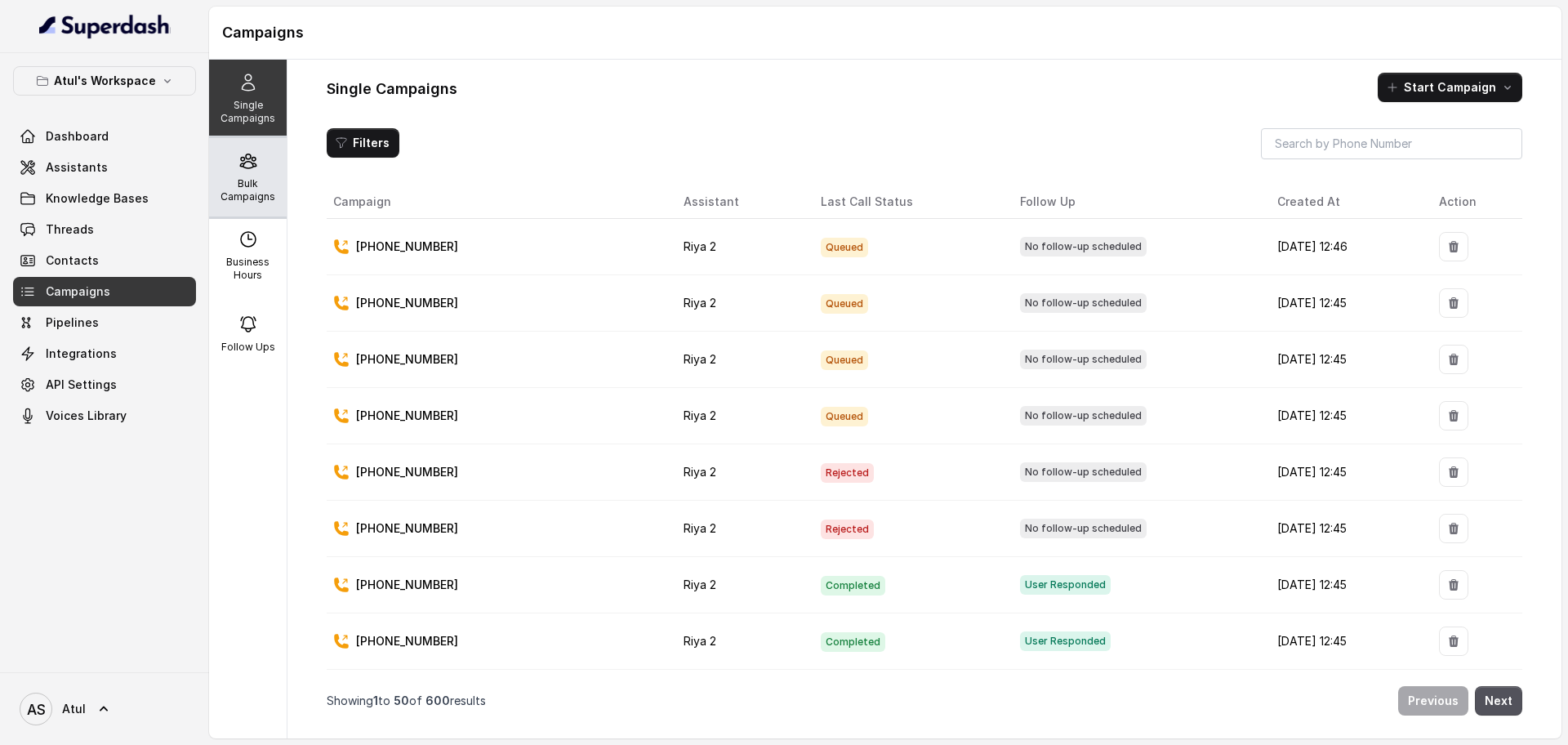
click at [253, 177] on p "Bulk Campaigns" at bounding box center [247, 190] width 65 height 26
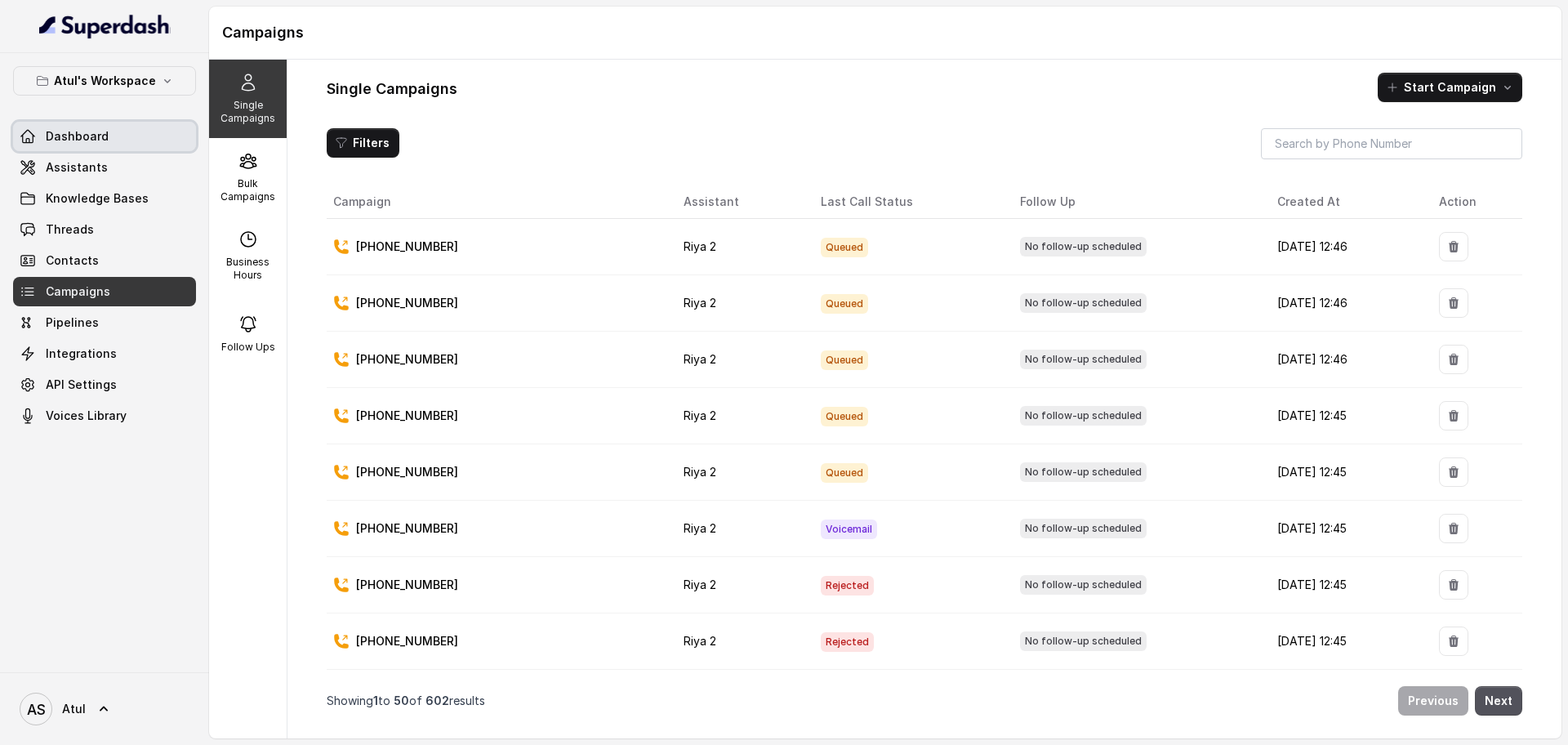
click at [137, 133] on link "Dashboard" at bounding box center [105, 136] width 183 height 29
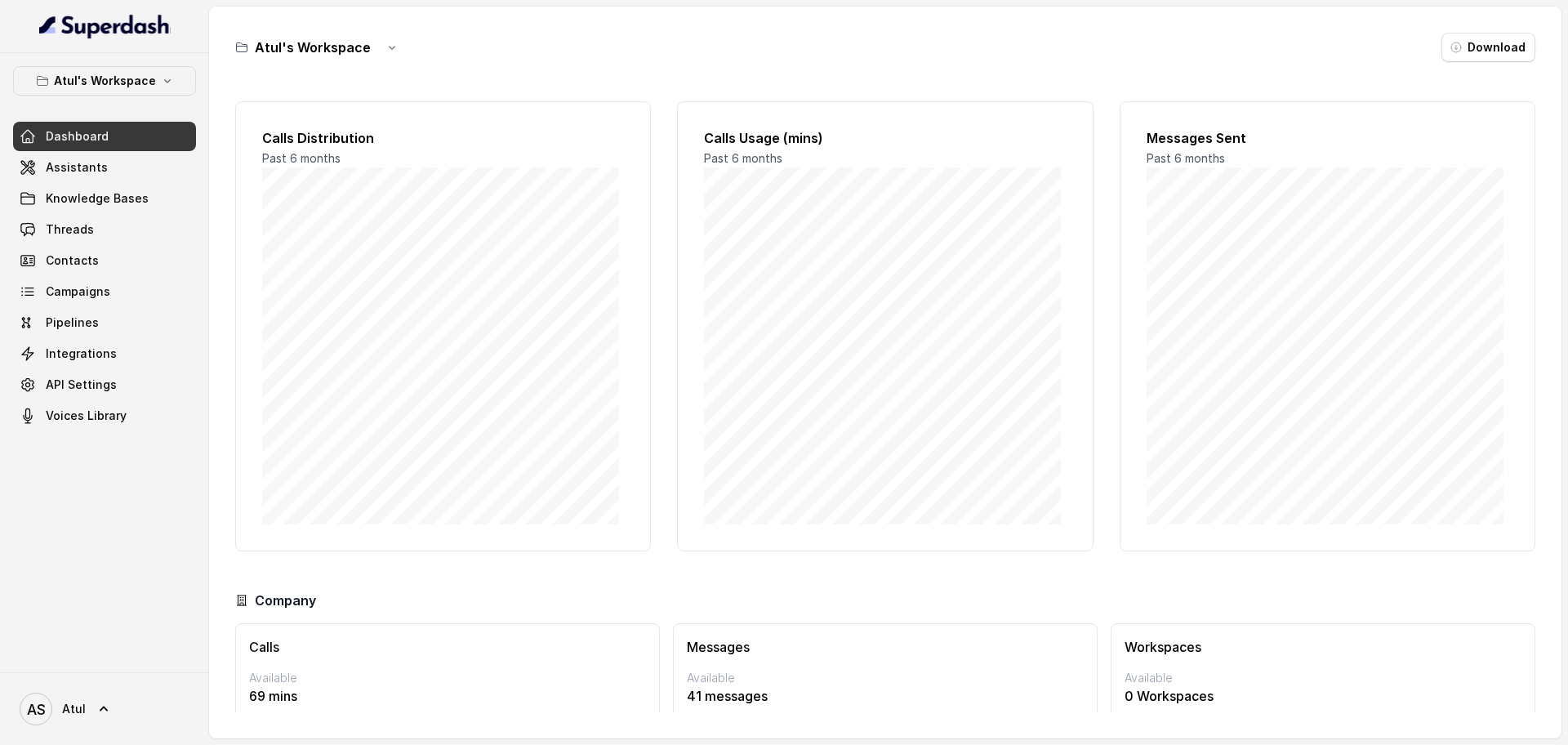
scroll to position [67, 0]
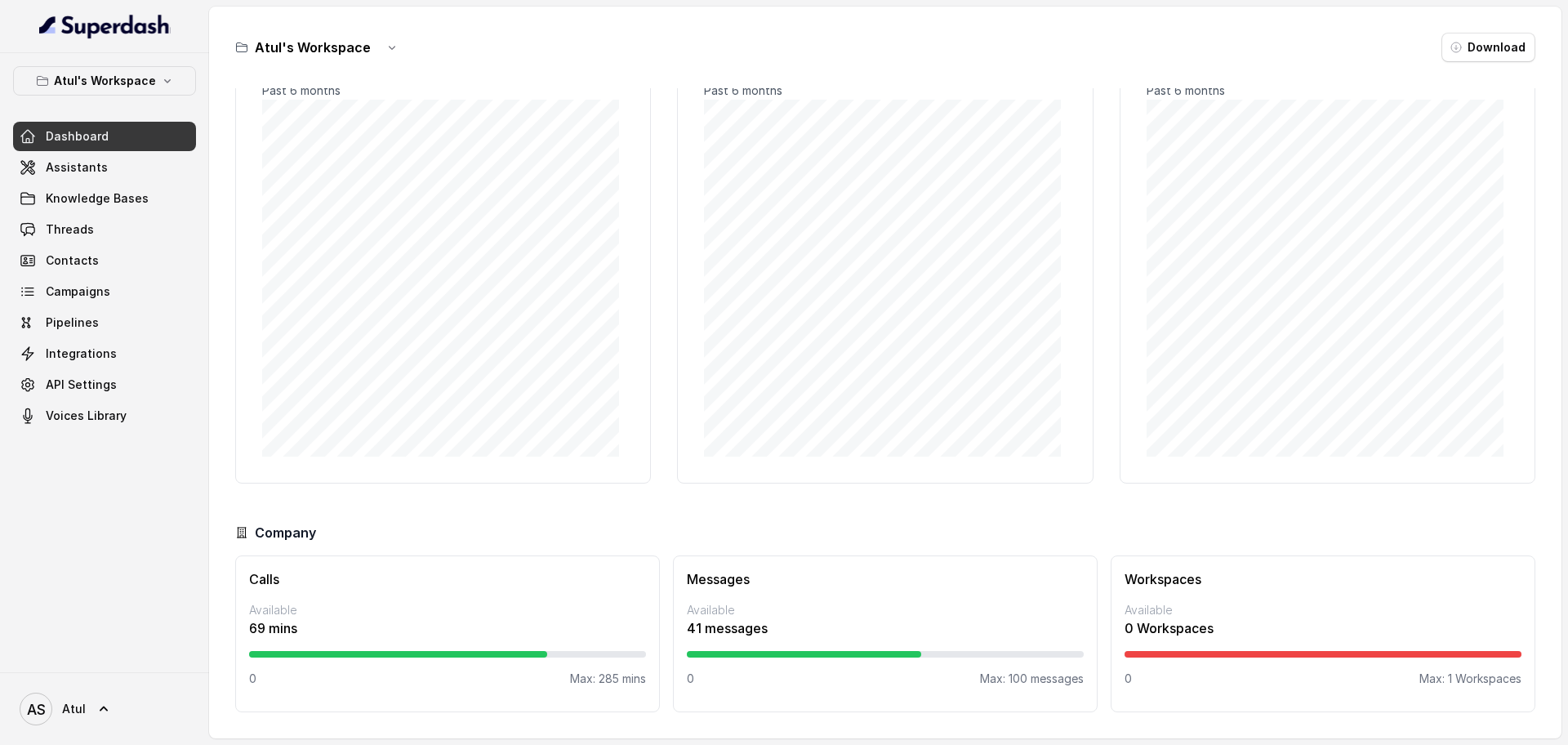
click at [573, 654] on div at bounding box center [448, 654] width 397 height 6
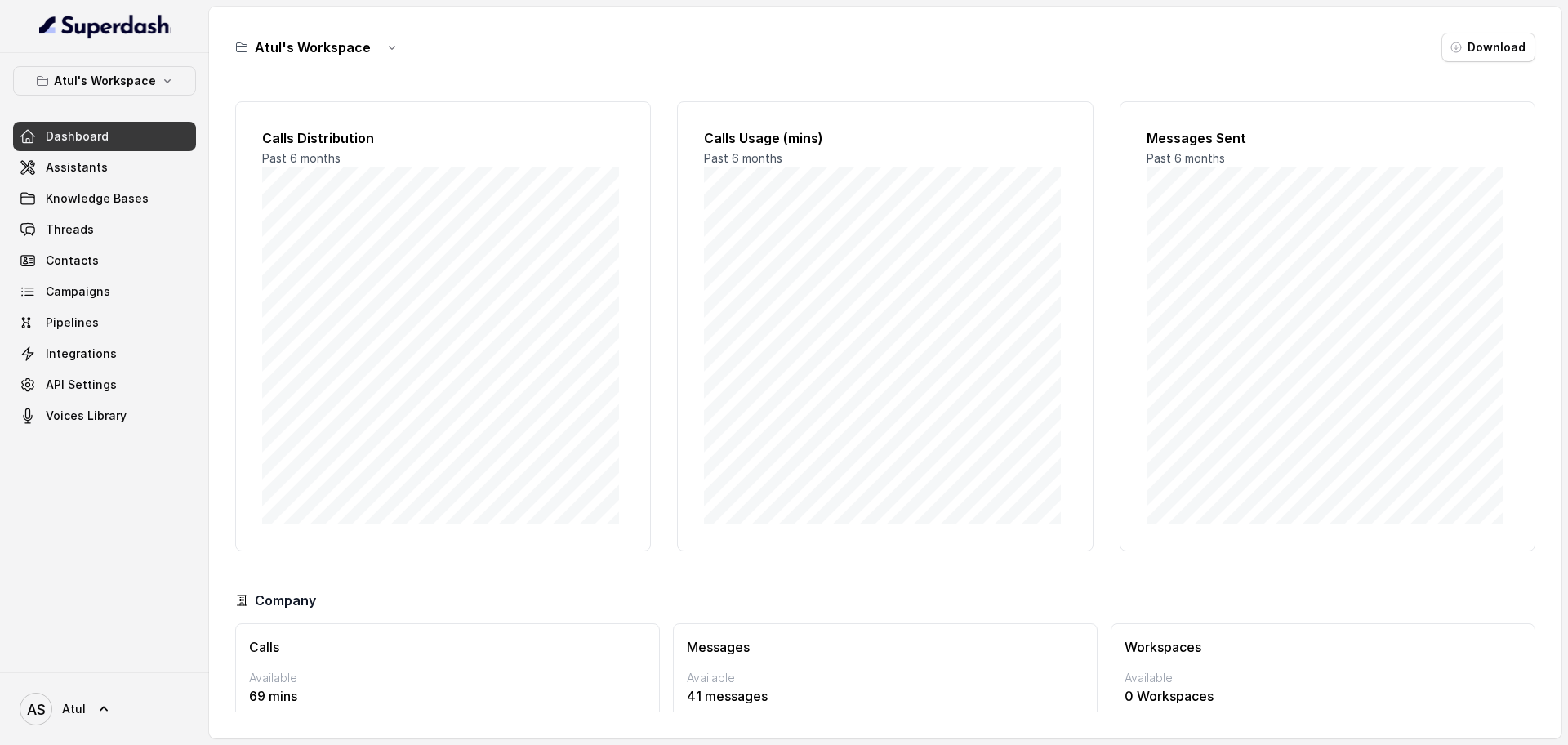
click at [323, 694] on p "69 mins" at bounding box center [448, 695] width 397 height 20
click at [114, 293] on link "Campaigns" at bounding box center [105, 291] width 183 height 29
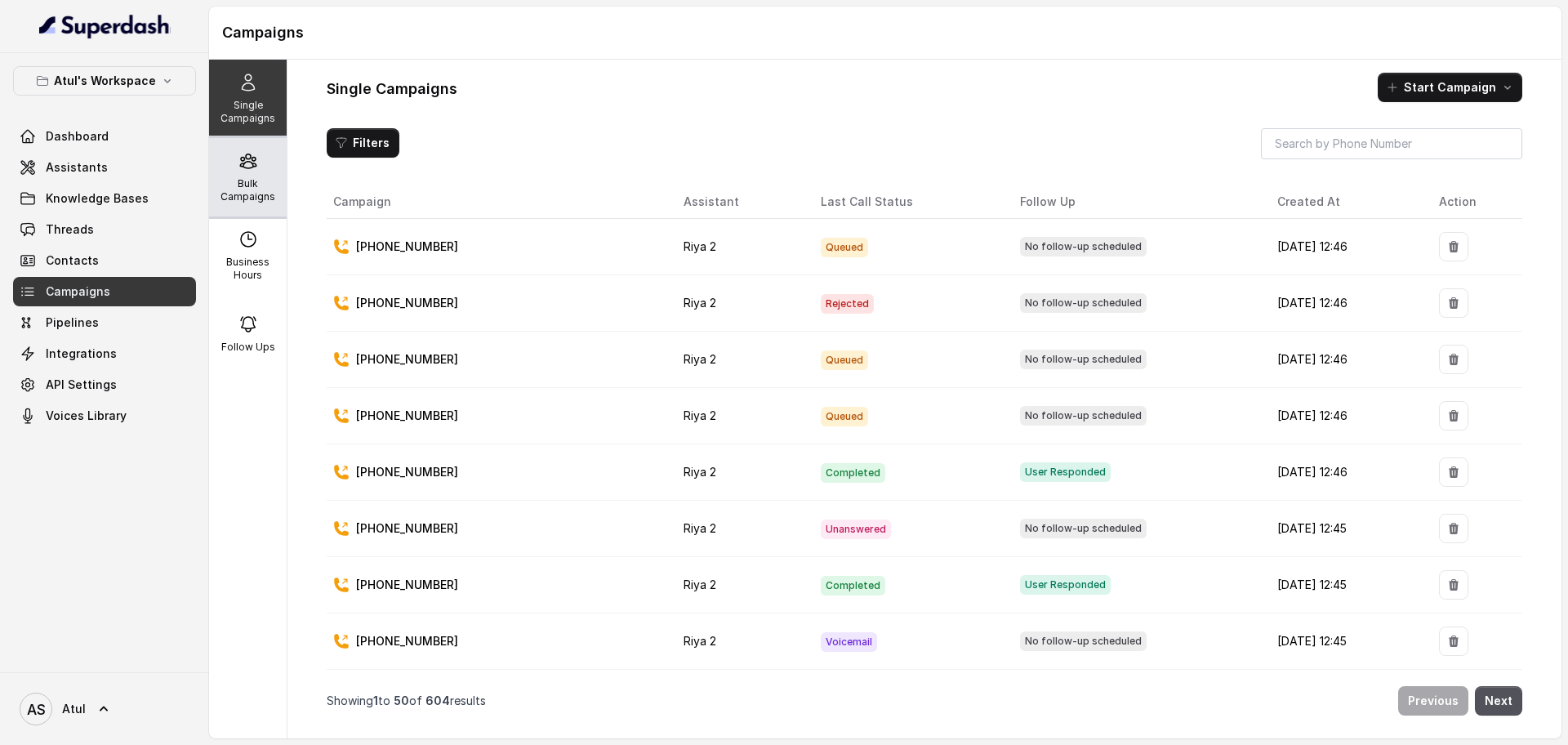
click at [239, 186] on p "Bulk Campaigns" at bounding box center [247, 190] width 65 height 26
click at [235, 197] on p "Bulk Campaigns" at bounding box center [247, 190] width 65 height 26
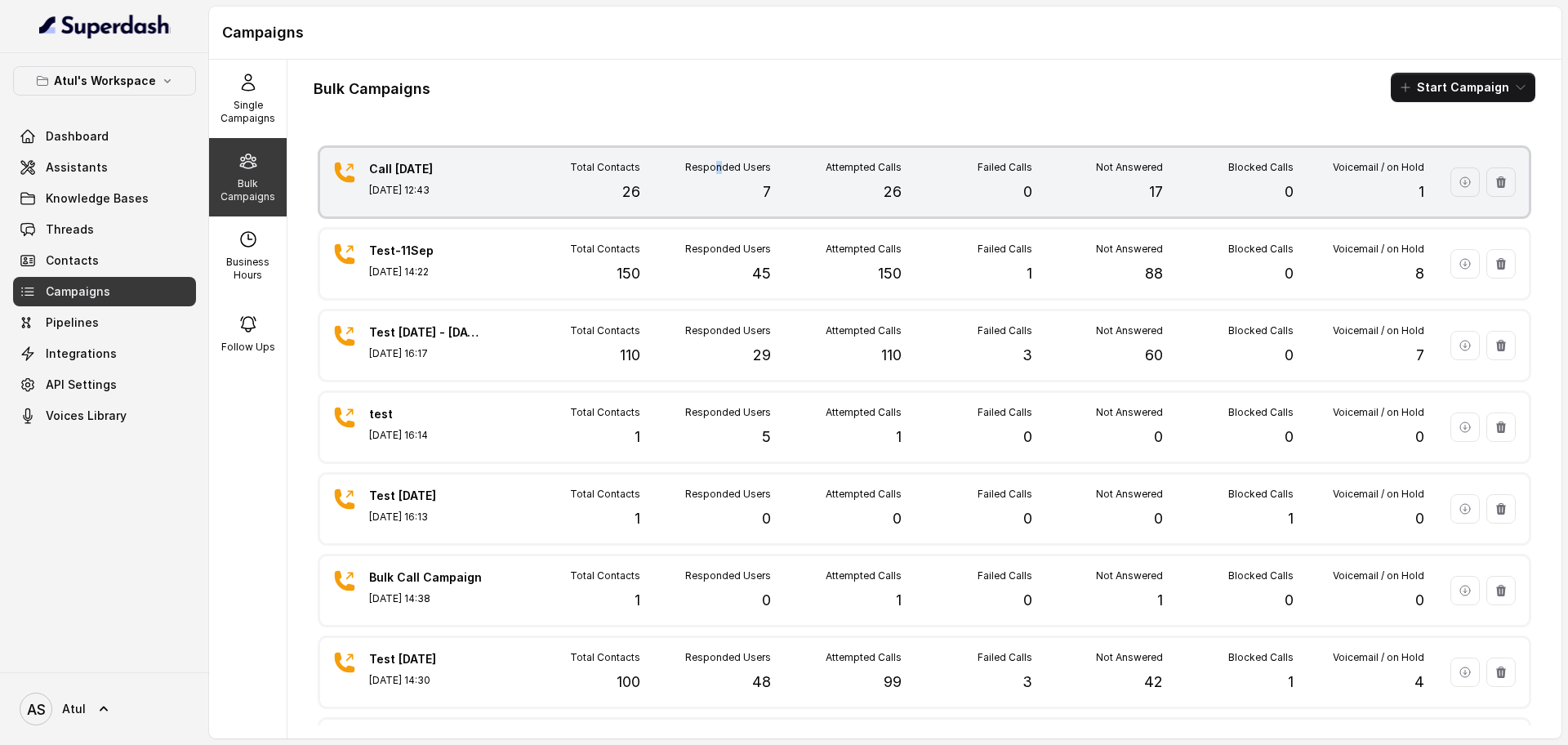
click at [712, 197] on div "Responded Users 7" at bounding box center [705, 182] width 130 height 43
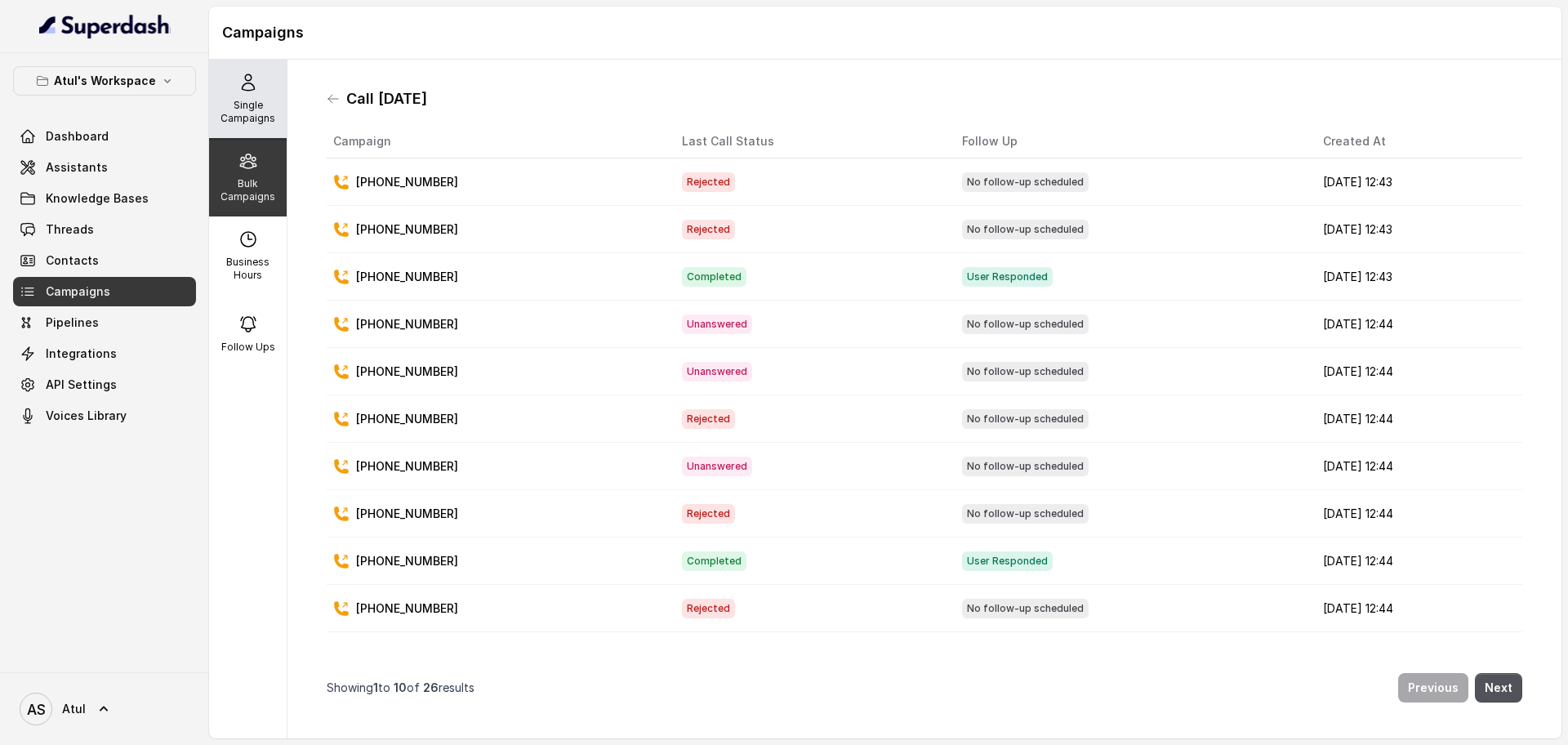
click at [234, 100] on p "Single Campaigns" at bounding box center [247, 111] width 65 height 26
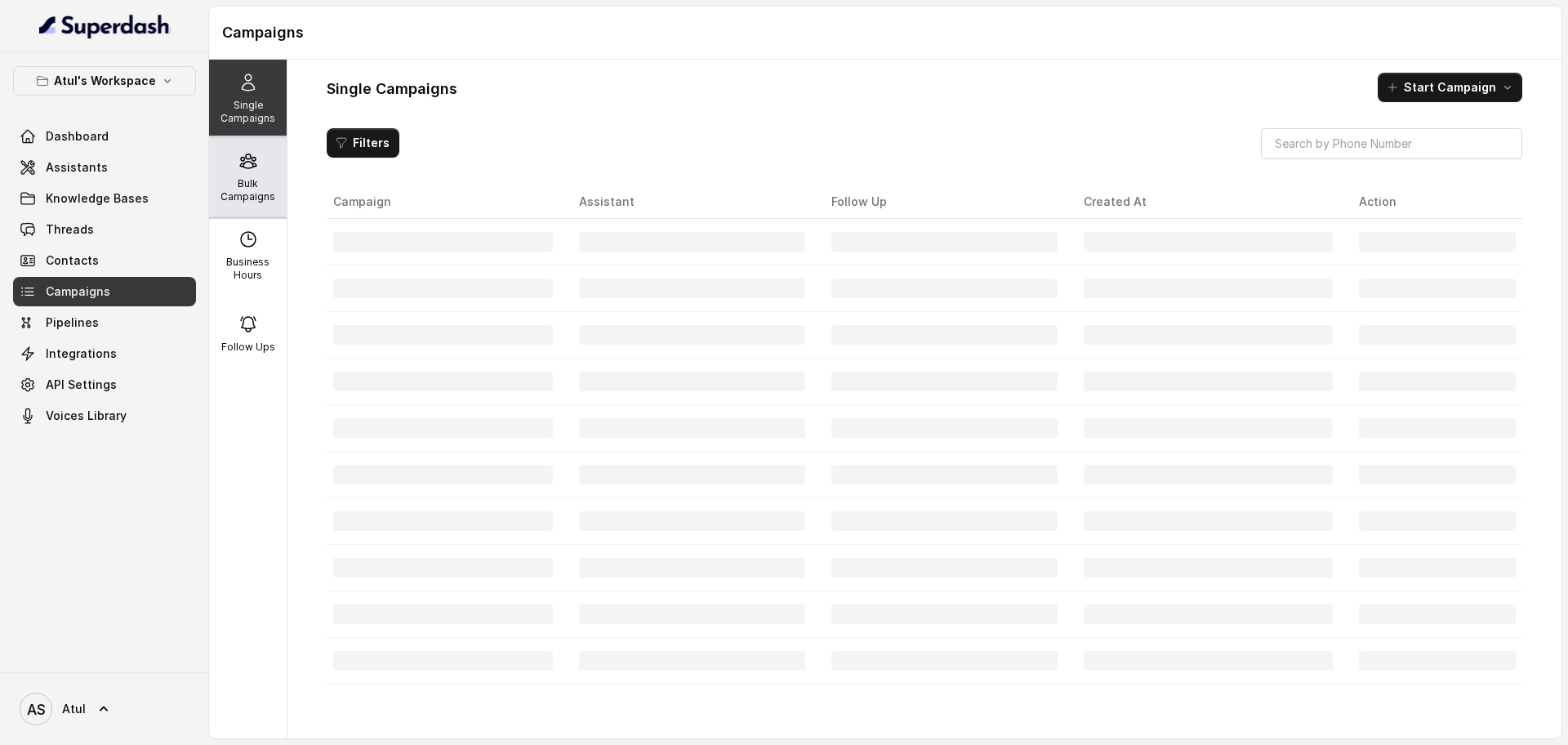
click at [239, 180] on p "Bulk Campaigns" at bounding box center [247, 190] width 65 height 26
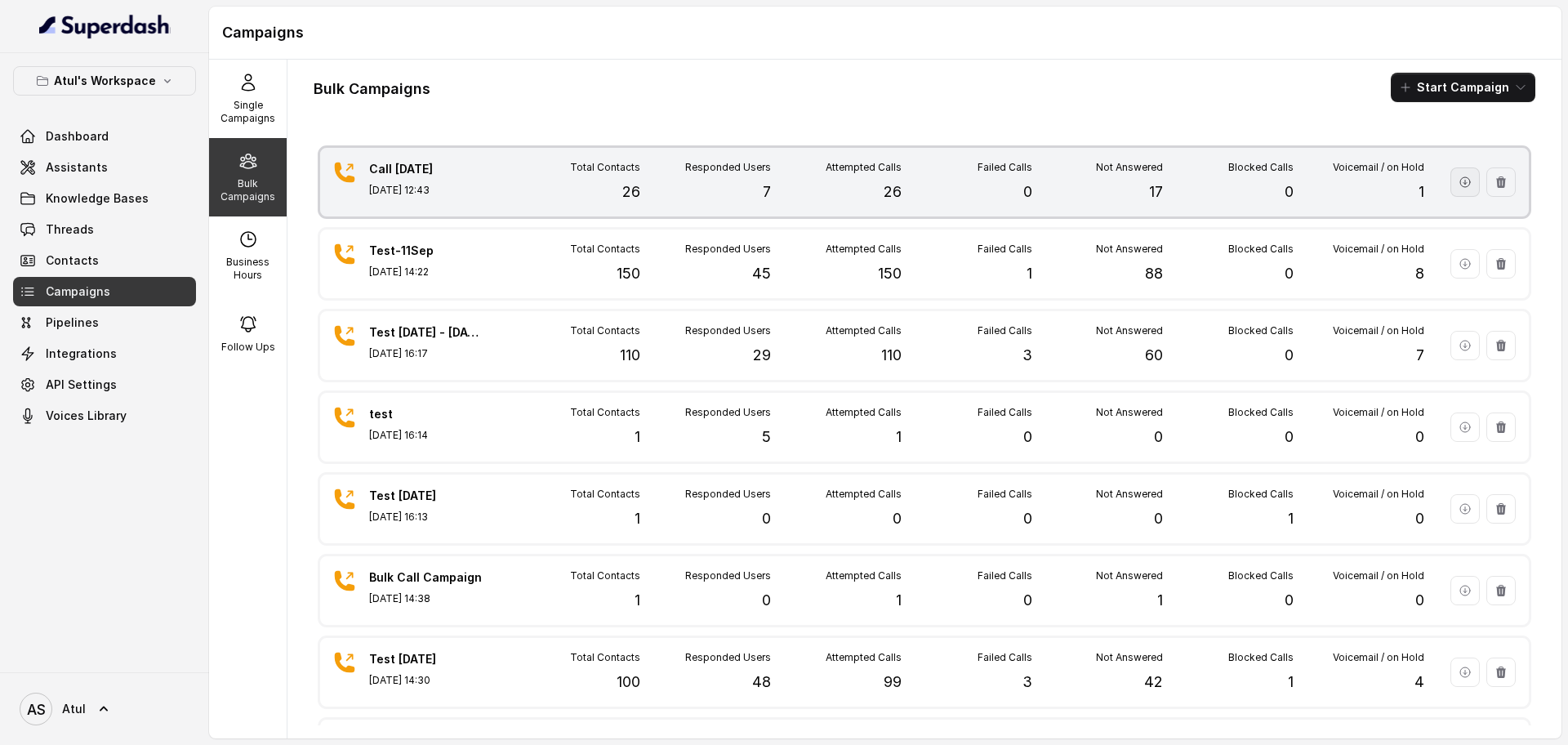
click at [1459, 179] on icon "button" at bounding box center [1465, 182] width 13 height 13
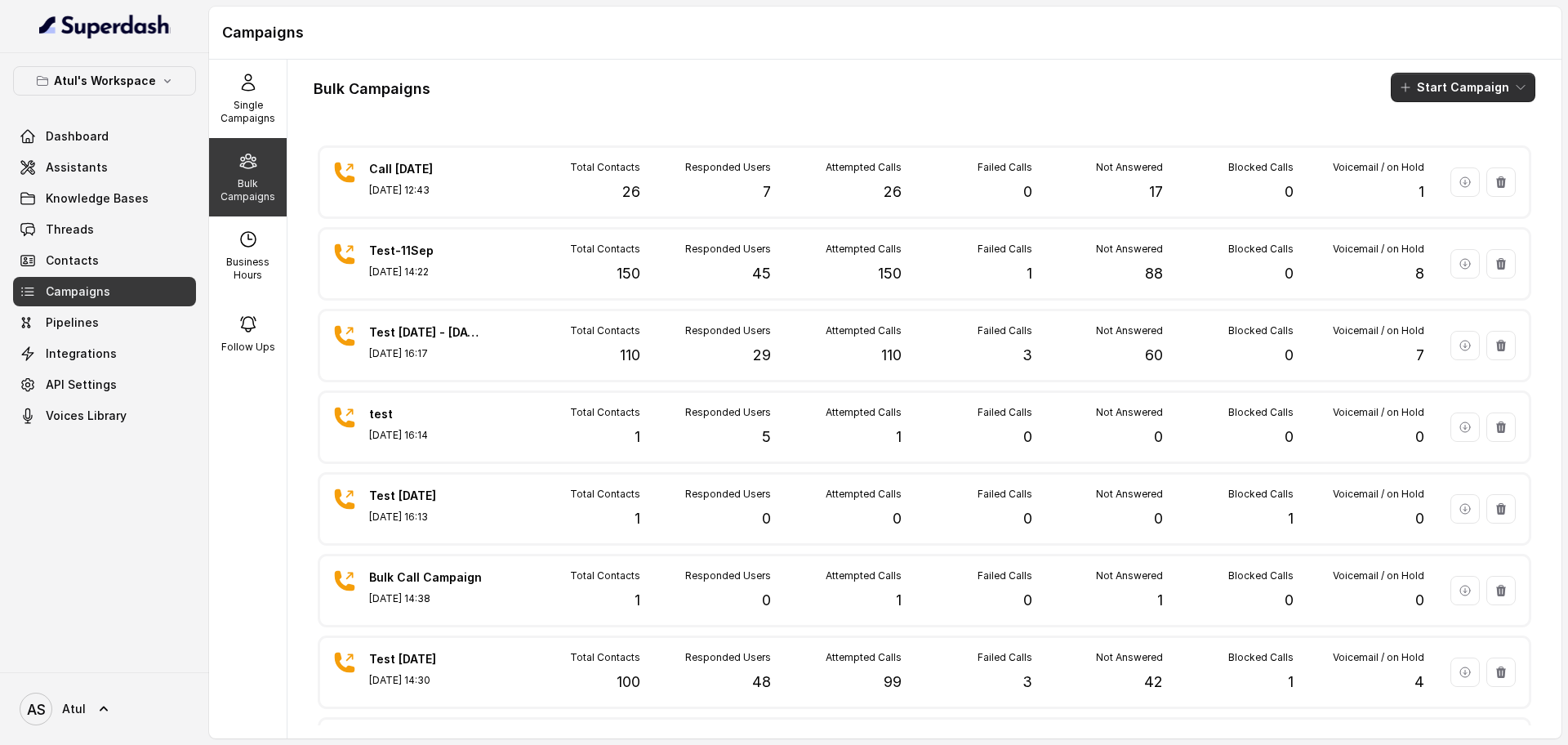
click at [1446, 82] on button "Start Campaign" at bounding box center [1462, 87] width 145 height 29
click at [1439, 159] on div "Call" at bounding box center [1424, 151] width 79 height 16
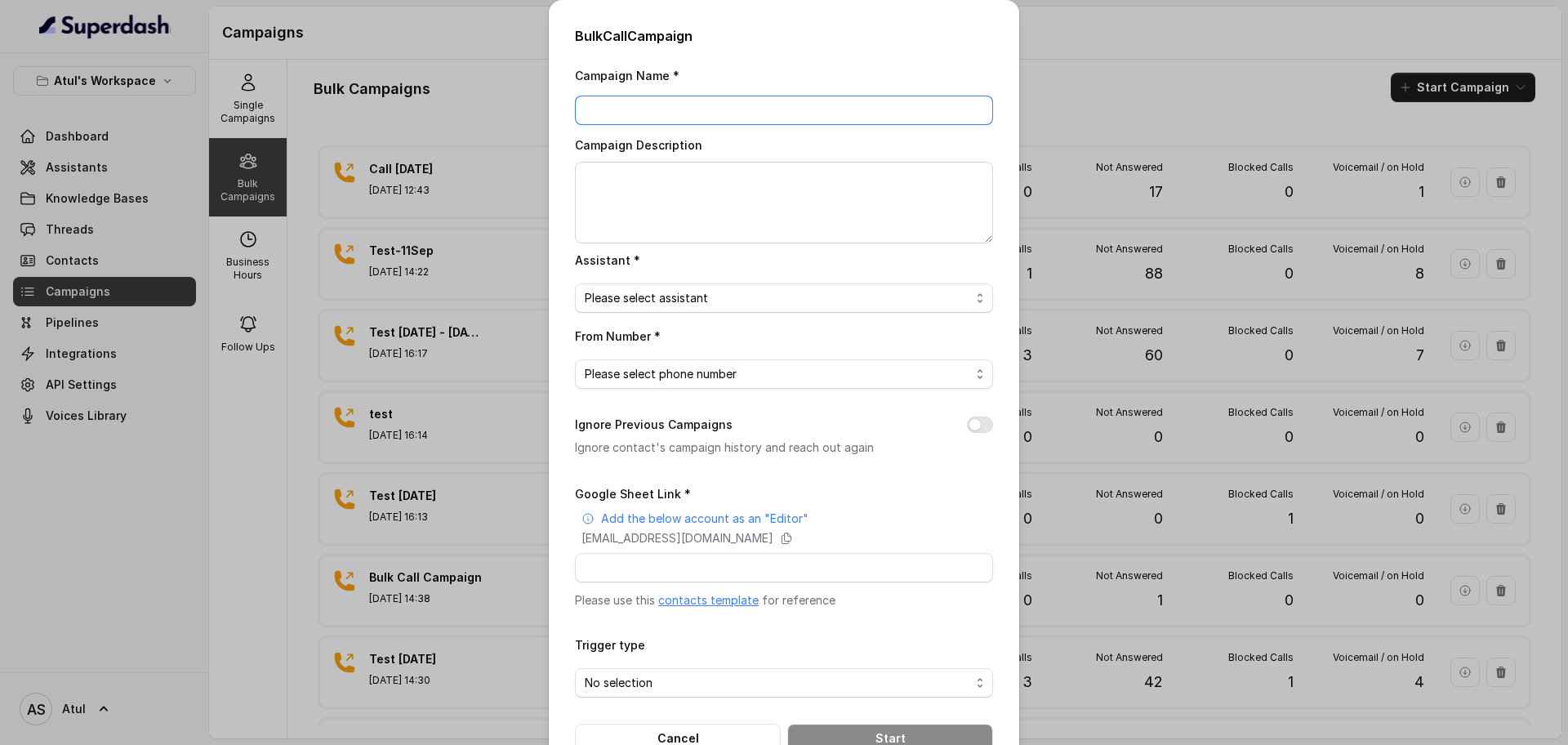
click at [684, 103] on input "Campaign Name *" at bounding box center [783, 110] width 418 height 29
drag, startPoint x: 665, startPoint y: 119, endPoint x: 460, endPoint y: 136, distance: 205.7
click at [460, 136] on div "Bulk Call Campaign Campaign Name * 200 Campaign Description Assistant * Please …" at bounding box center [784, 372] width 1568 height 745
type input "Calls-12-Sep"
click at [706, 202] on textarea "Campaign Description" at bounding box center [783, 202] width 418 height 82
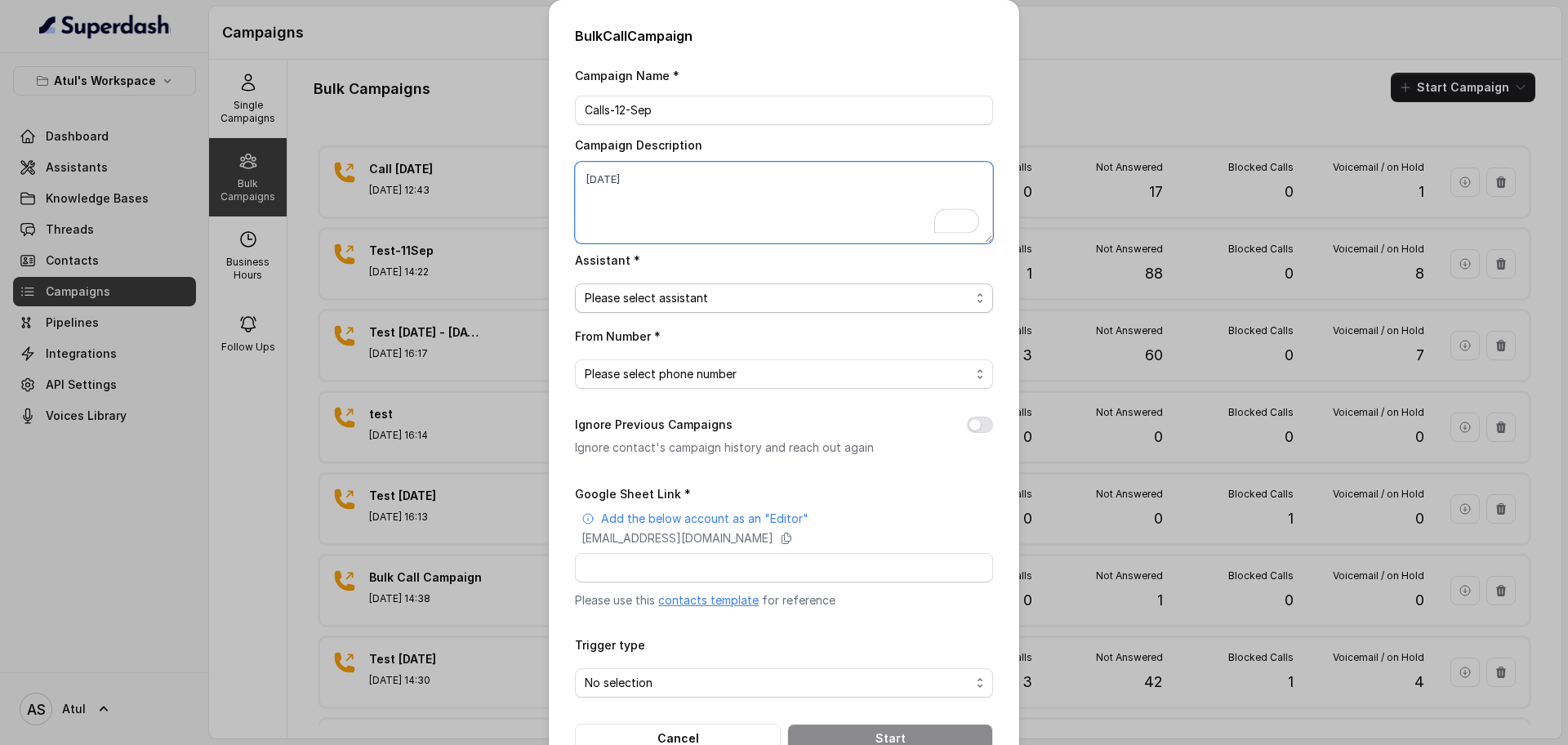
type textarea "12 Sep"
click at [913, 299] on span "Please select assistant" at bounding box center [777, 298] width 386 height 20
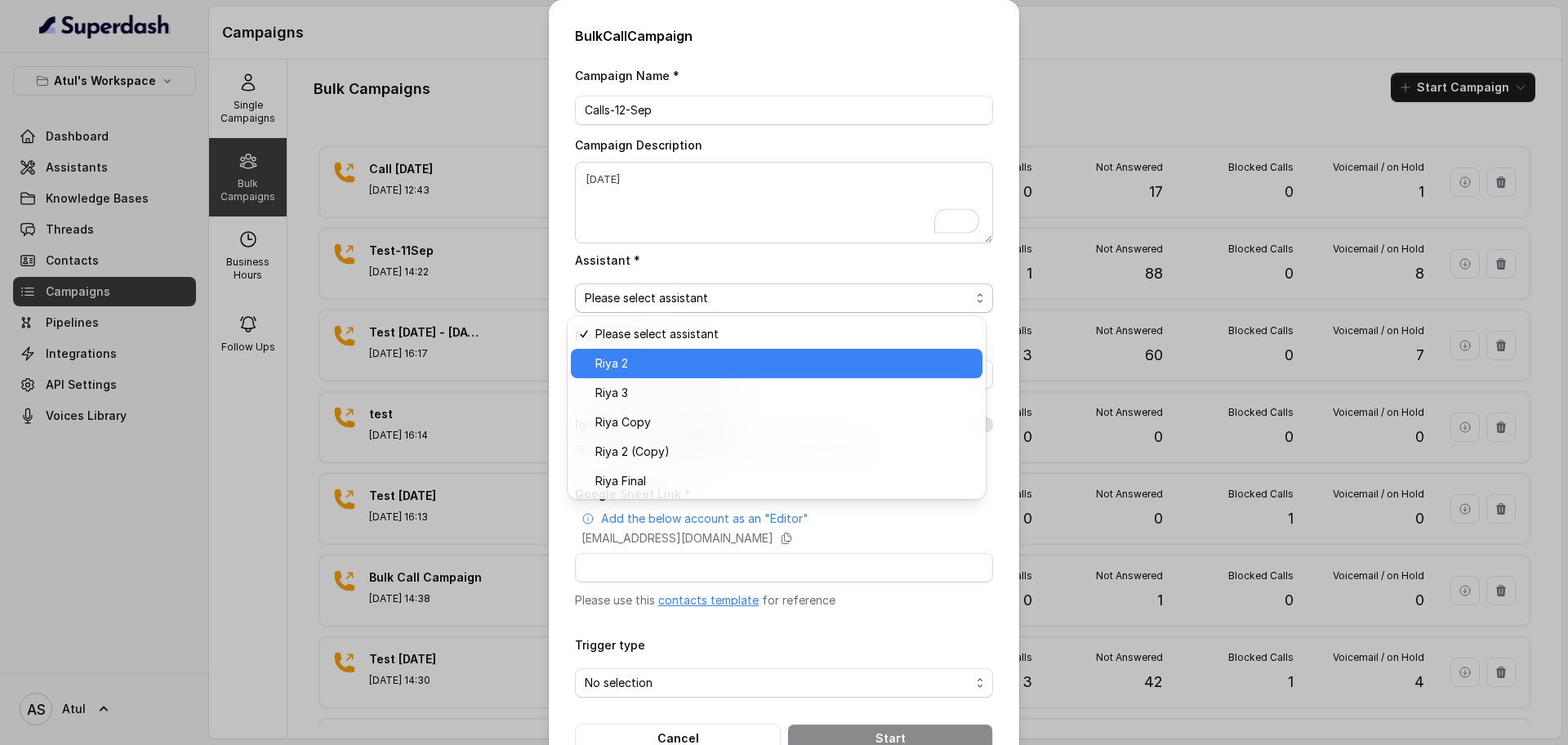
click at [787, 371] on span "Riya 2" at bounding box center [783, 364] width 377 height 20
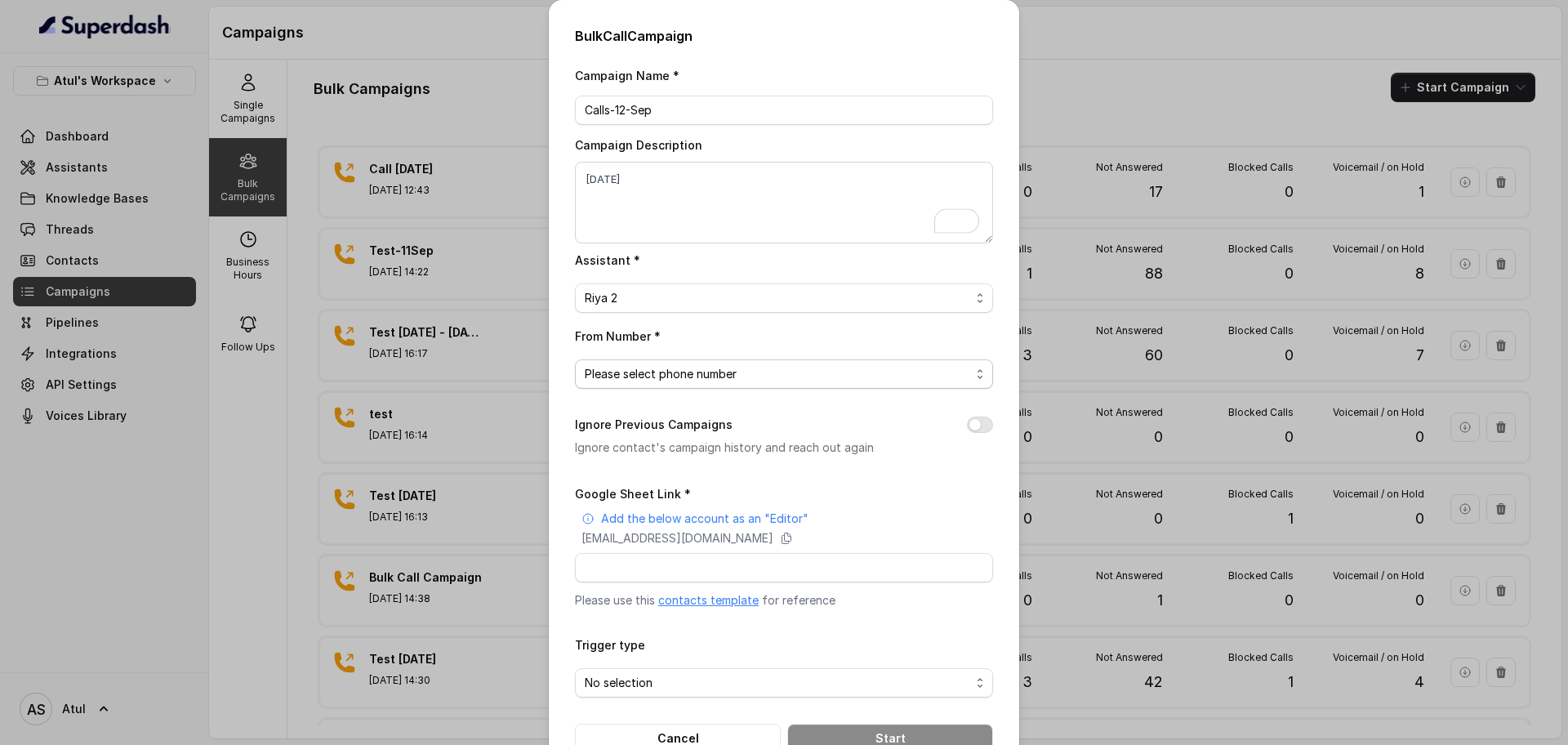
click at [787, 371] on span "Please select phone number" at bounding box center [777, 374] width 386 height 20
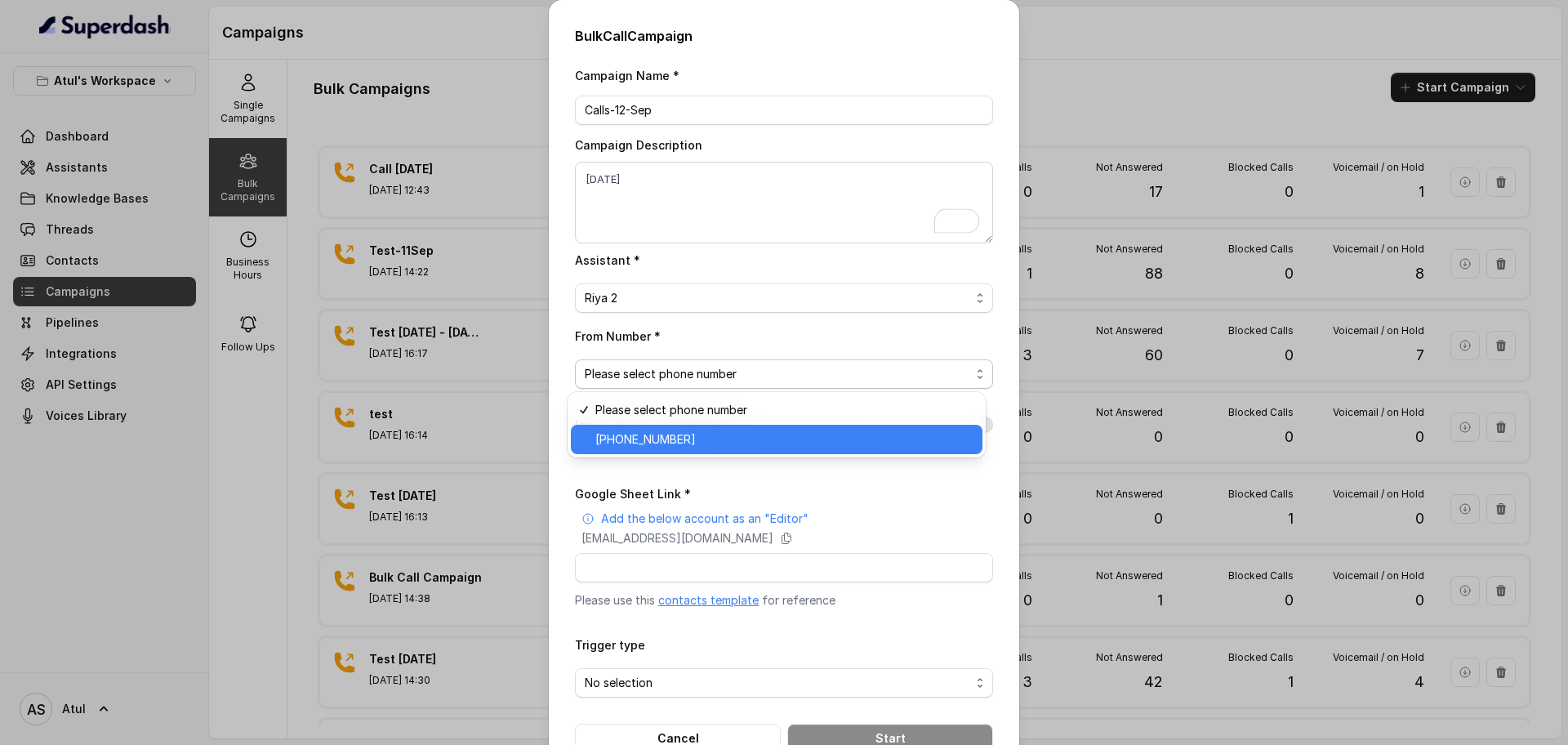
click at [757, 445] on span "+918035743334" at bounding box center [783, 439] width 377 height 20
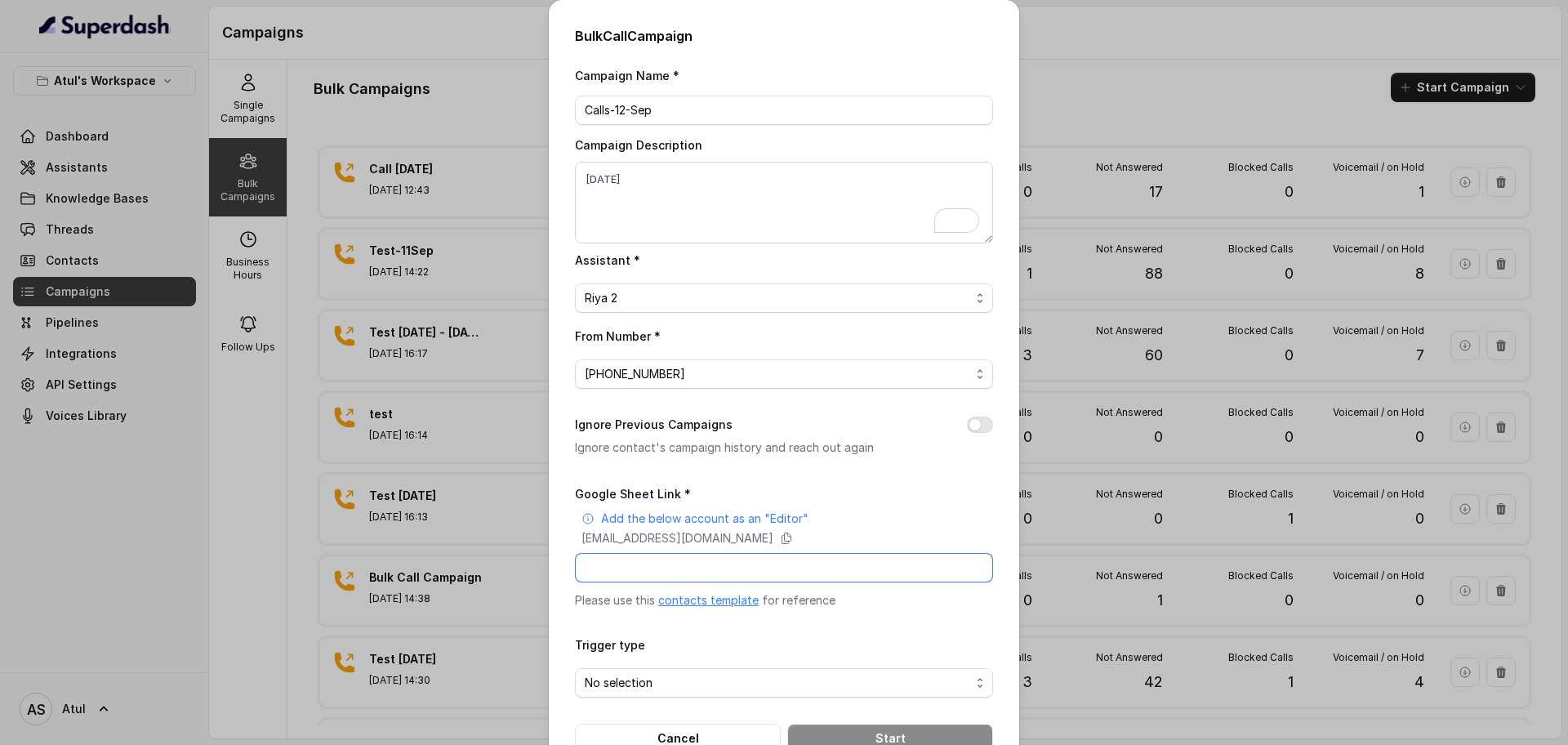
click at [683, 561] on input "Google Sheet Link *" at bounding box center [783, 567] width 418 height 29
paste input "https://docs.google.com/spreadsheets/d/1C9Igj6qZaFnsnWV1J7-6Q5qRUdWI4ake0Q2E5uY…"
type input "https://docs.google.com/spreadsheets/d/1C9Igj6qZaFnsnWV1J7-6Q5qRUdWI4ake0Q2E5uY…"
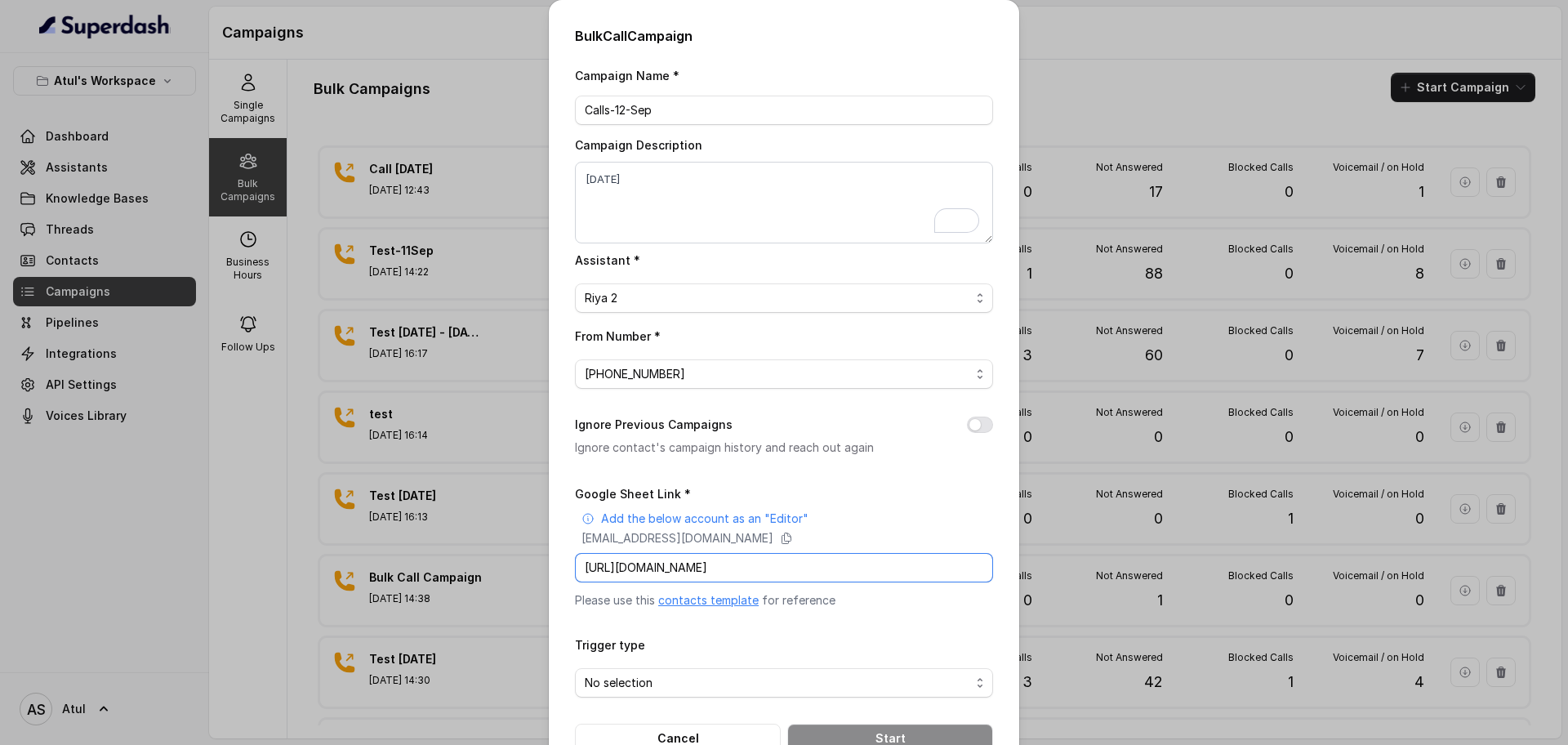
click at [819, 572] on input "https://docs.google.com/spreadsheets/d/1C9Igj6qZaFnsnWV1J7-6Q5qRUdWI4ake0Q2E5uY…" at bounding box center [783, 567] width 418 height 29
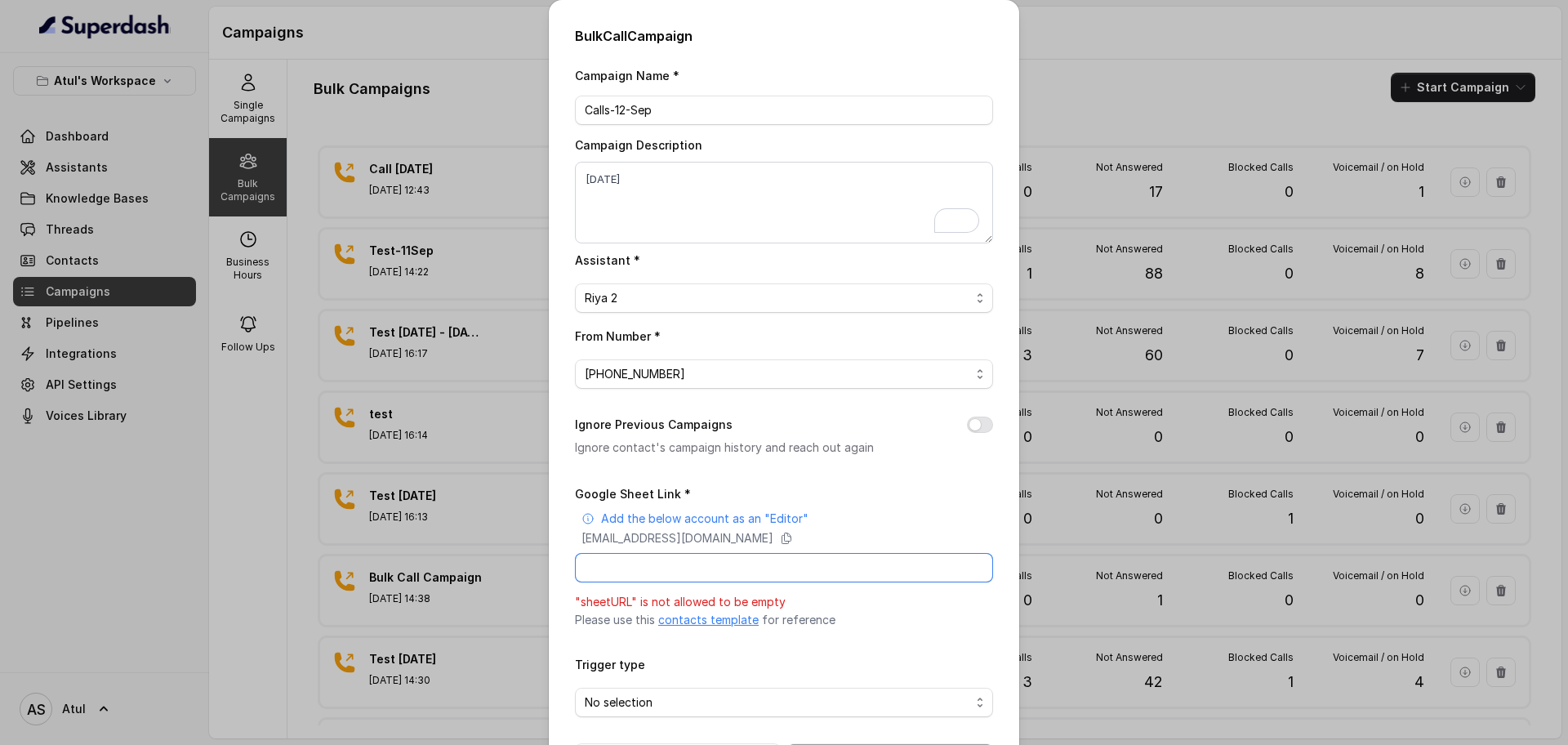
paste input "https://docs.google.com/spreadsheets/d/1C9Igj6qZaFnsnWV1J7-6Q5qRUdWI4ake0Q2E5uY…"
type input "https://docs.google.com/spreadsheets/d/1C9Igj6qZaFnsnWV1J7-6Q5qRUdWI4ake0Q2E5uY…"
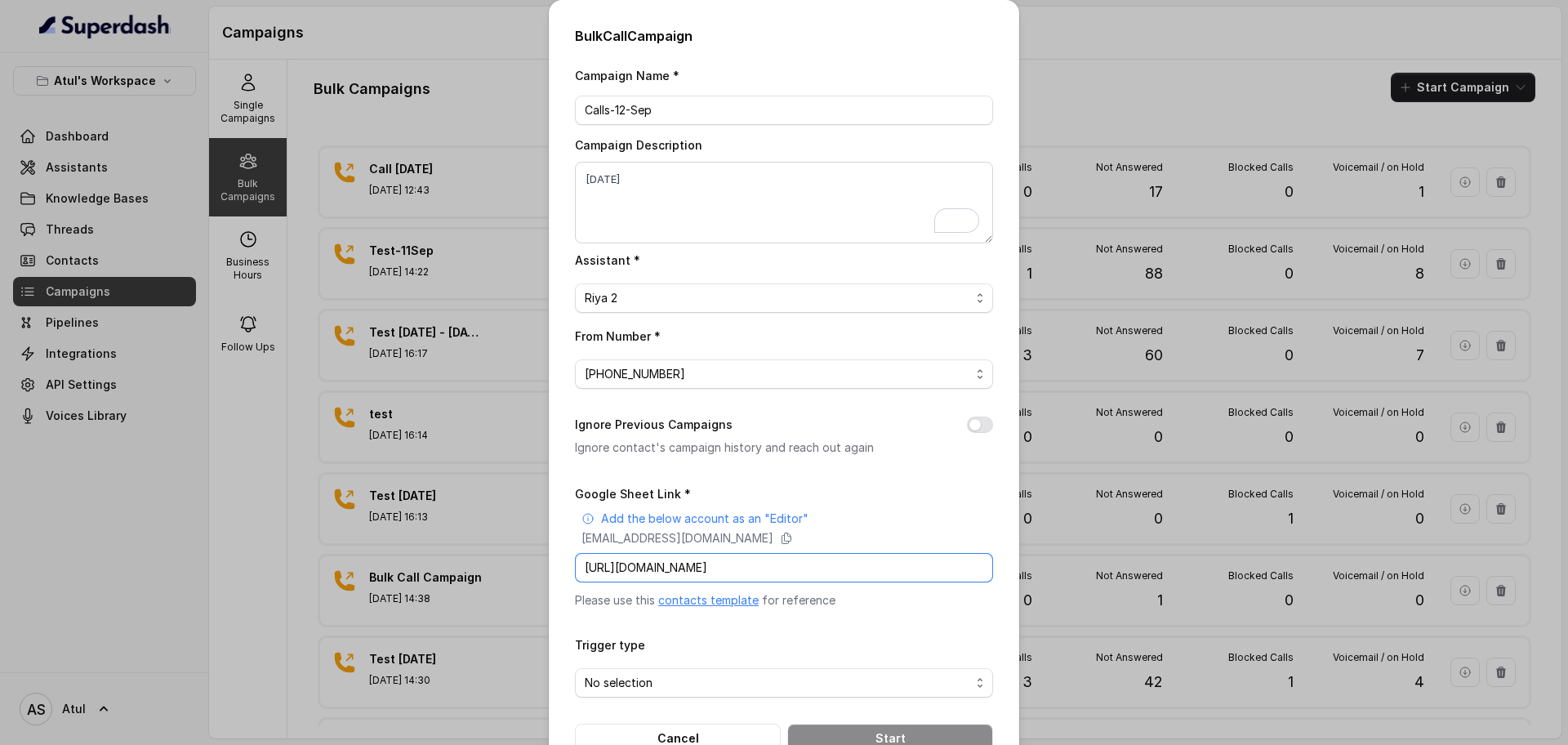
scroll to position [47, 0]
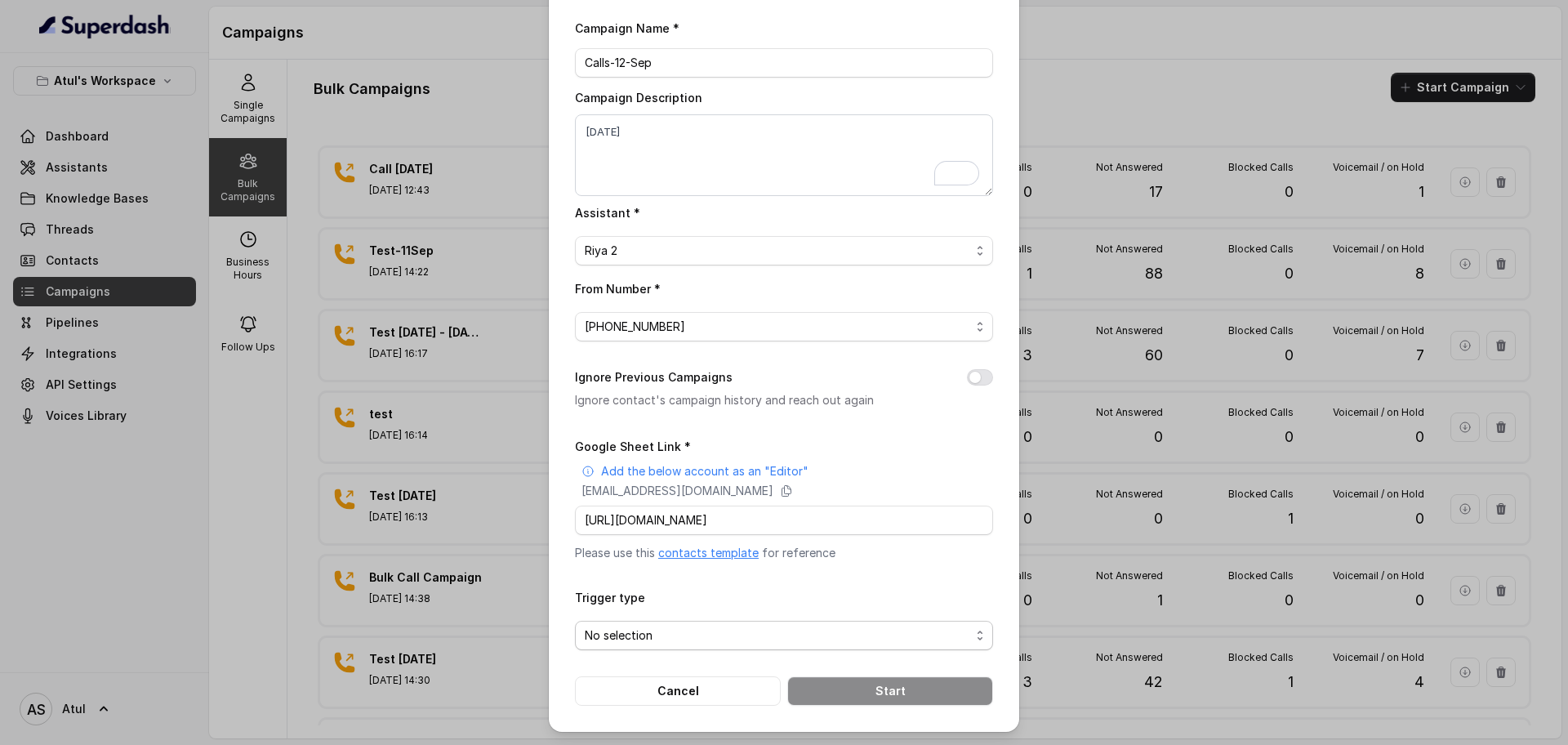
click at [786, 645] on span "No selection" at bounding box center [783, 635] width 418 height 29
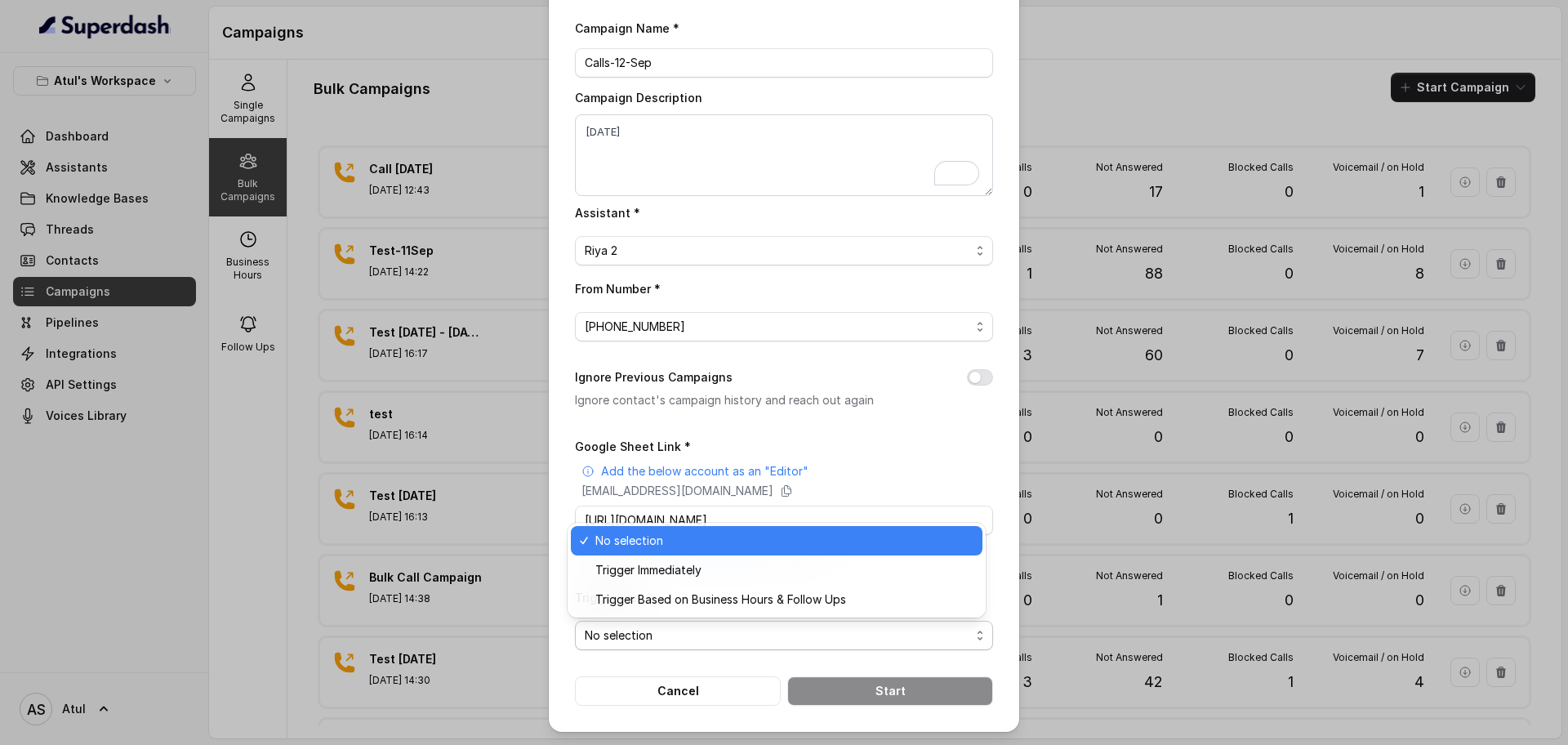
scroll to position [0, 0]
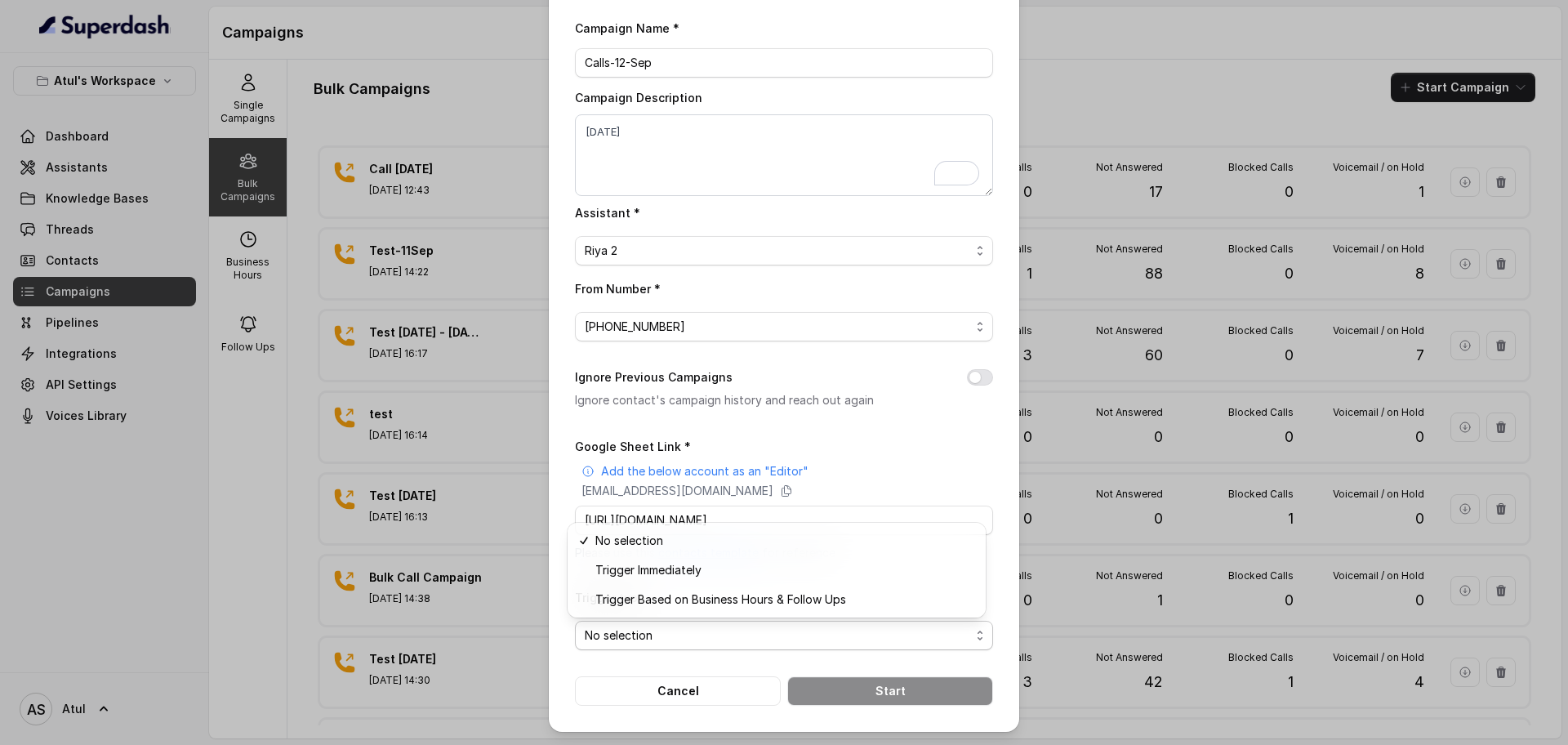
click at [970, 442] on form "Google Sheet Link * Add the below account as an "Editor" superdash@superdash-38…" at bounding box center [783, 571] width 418 height 270
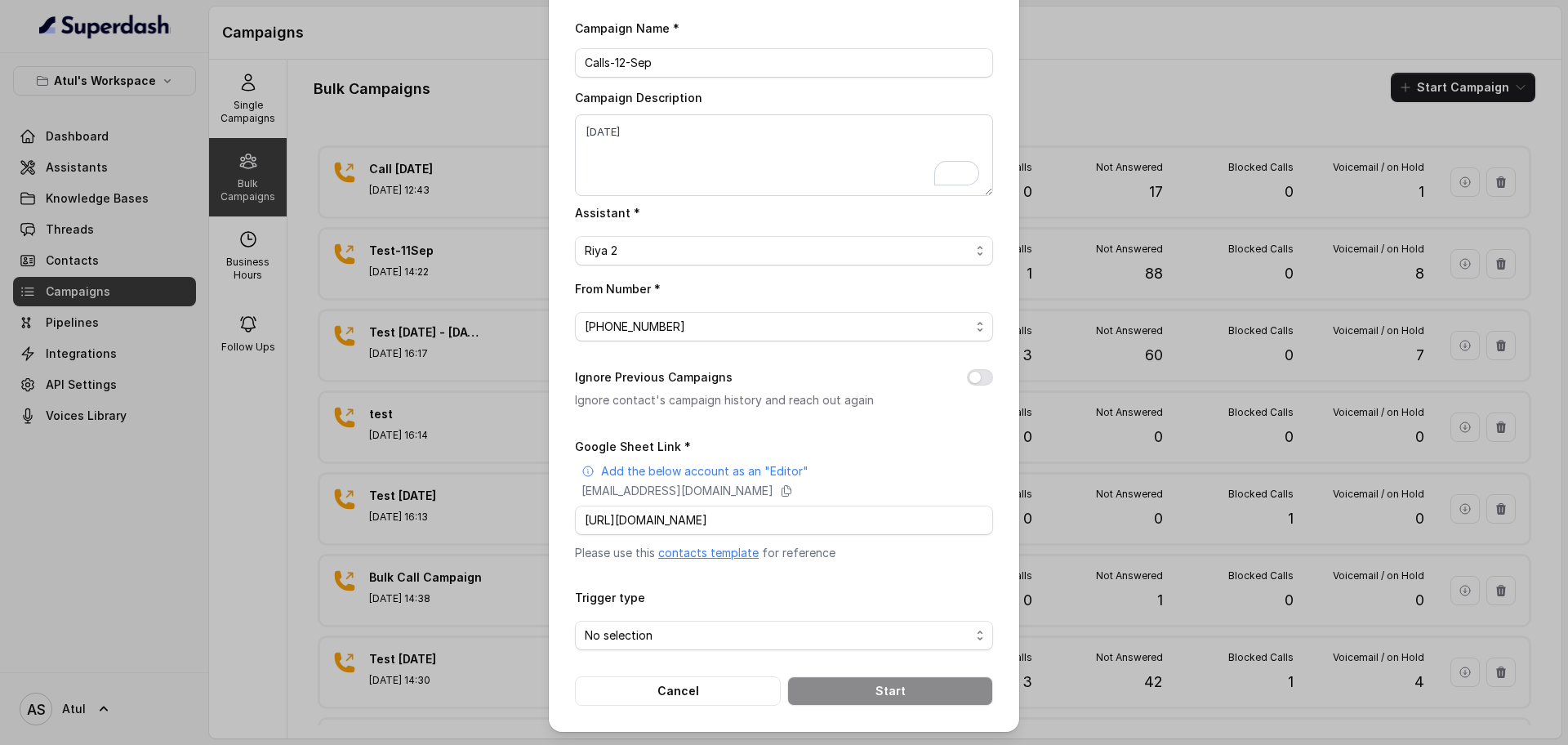
click at [681, 597] on div "Trigger type No selection" at bounding box center [783, 618] width 418 height 63
click at [688, 635] on span "No selection" at bounding box center [777, 635] width 386 height 20
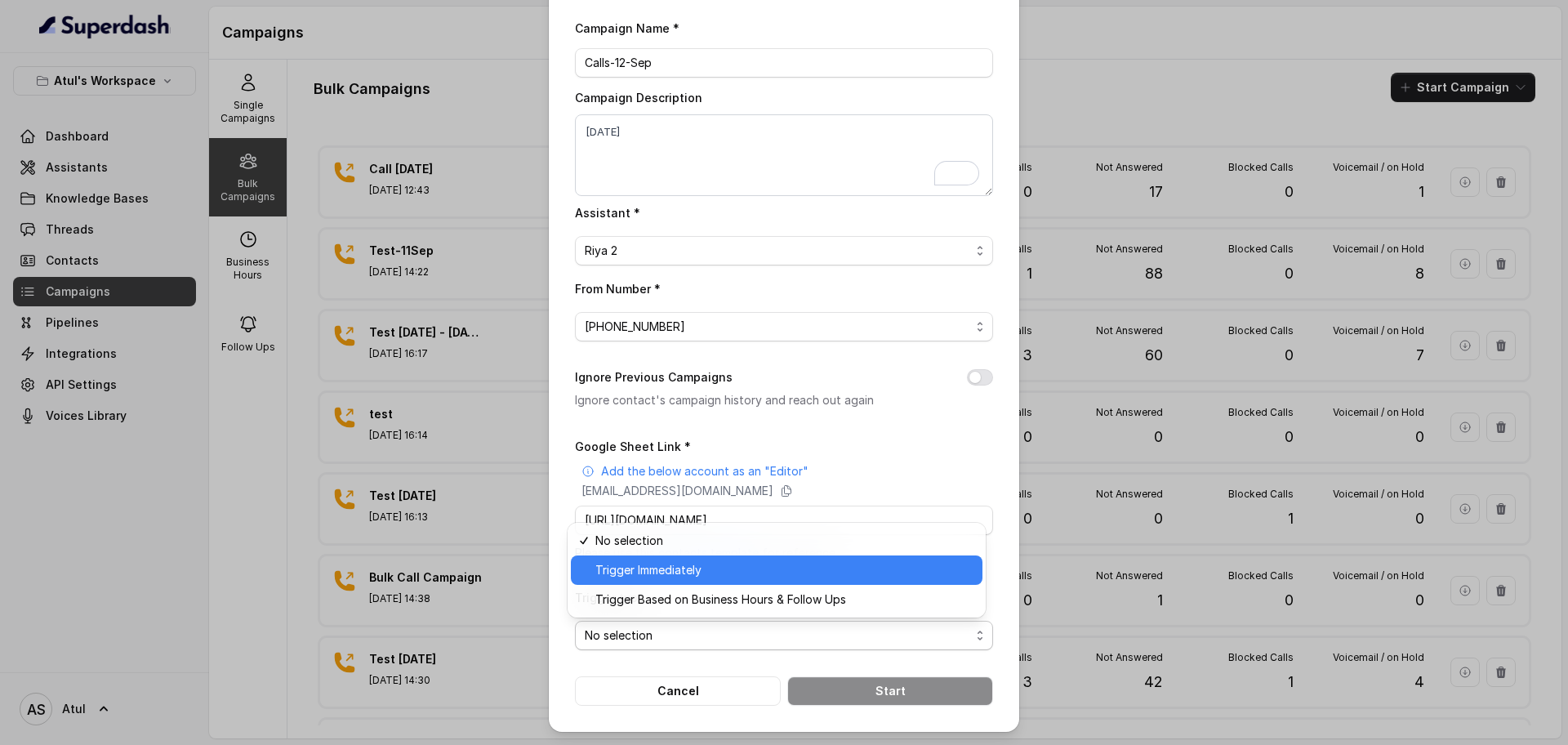
click at [680, 577] on span "Trigger Immediately" at bounding box center [783, 570] width 377 height 20
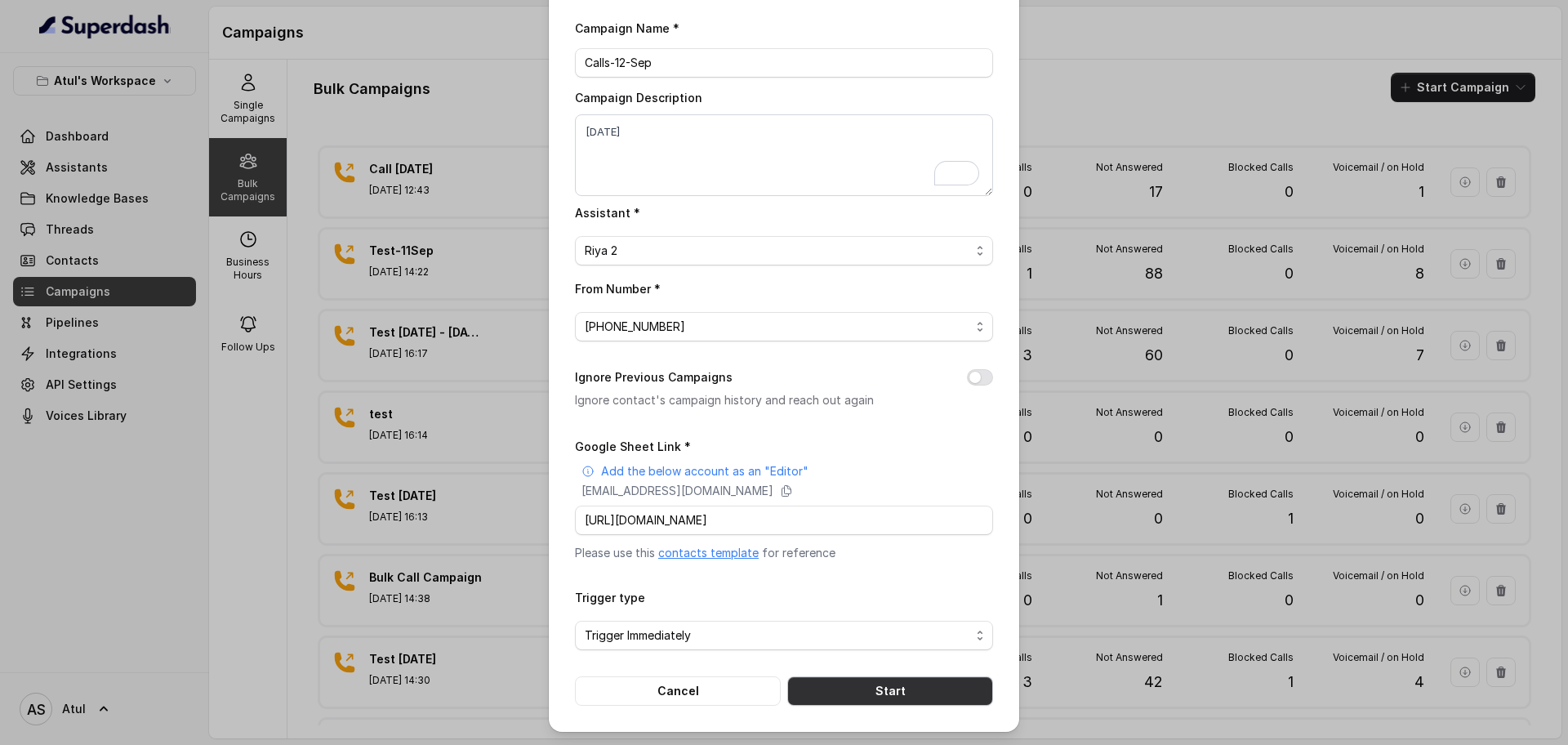
click at [846, 694] on button "Start" at bounding box center [890, 690] width 206 height 29
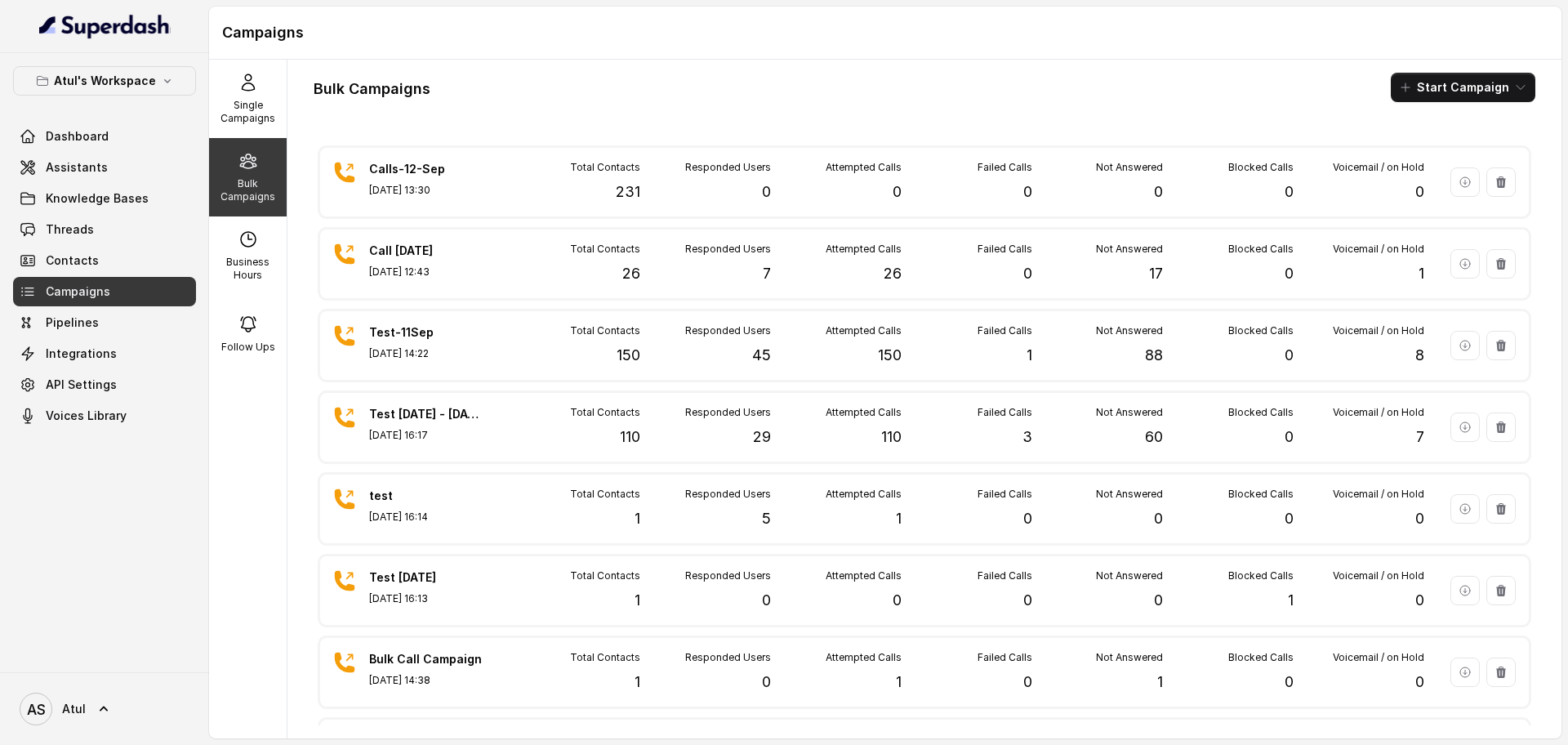
click at [909, 74] on div "Bulk Campaigns Start Campaign" at bounding box center [924, 87] width 1221 height 29
